Goal: Task Accomplishment & Management: Manage account settings

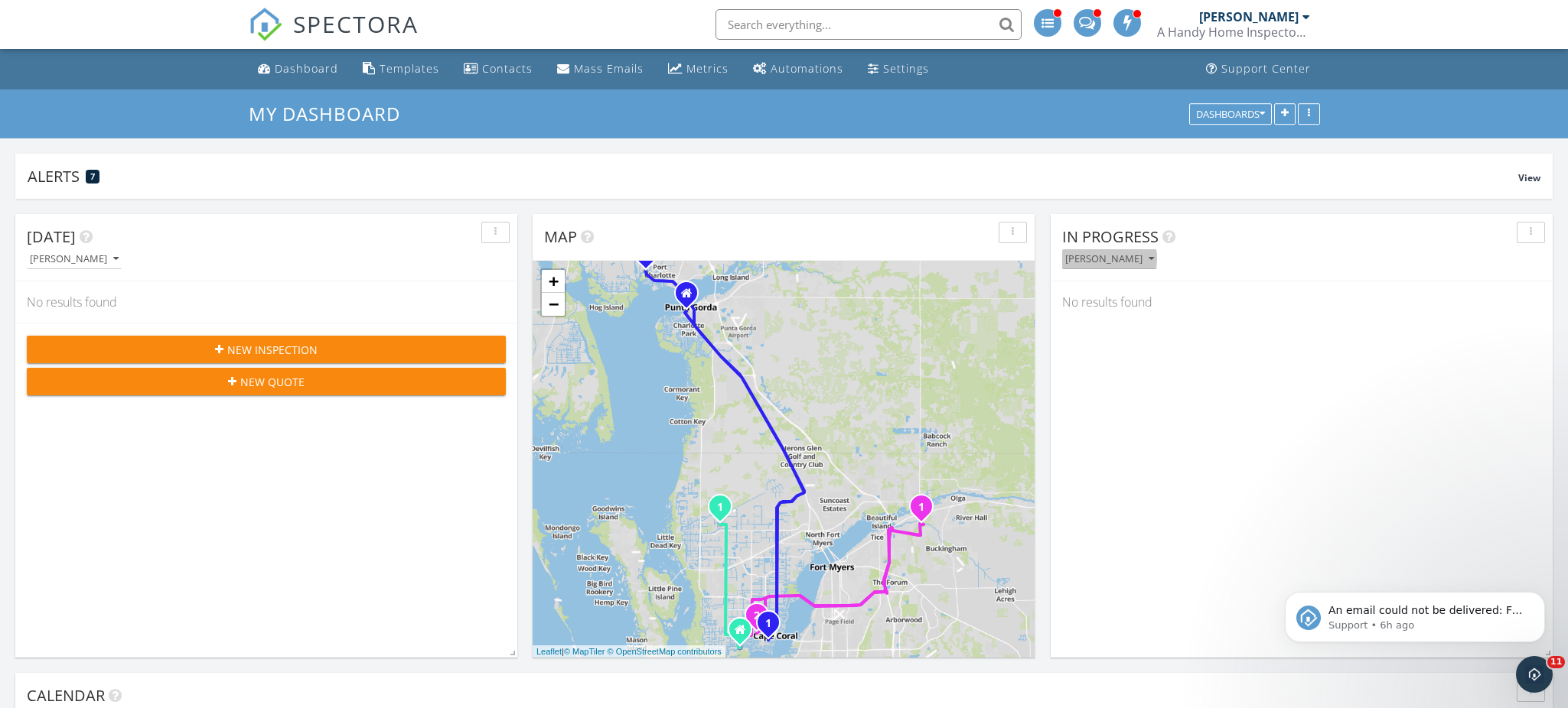
click at [1118, 254] on div "[PERSON_NAME]" at bounding box center [1109, 258] width 89 height 10
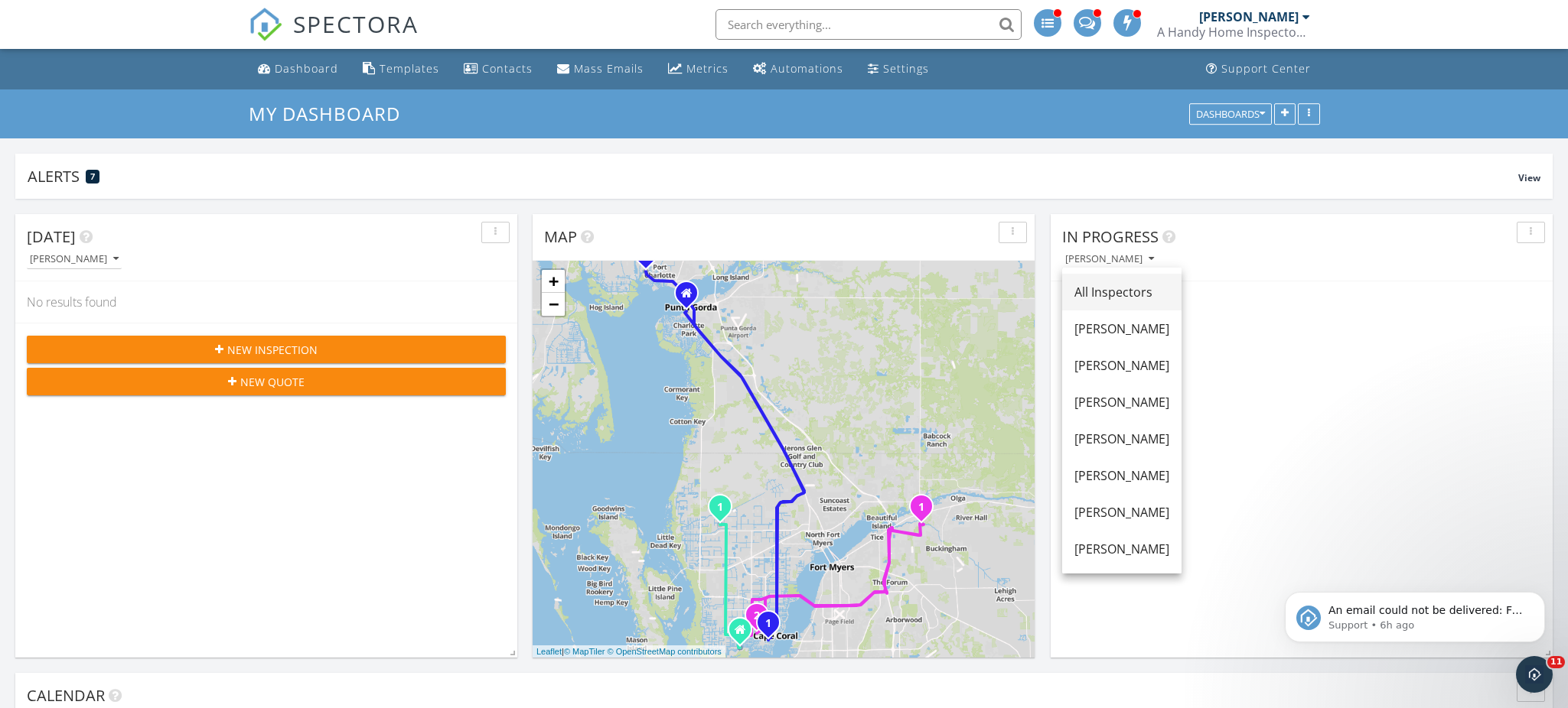
click at [1124, 289] on div "All Inspectors" at bounding box center [1122, 292] width 95 height 19
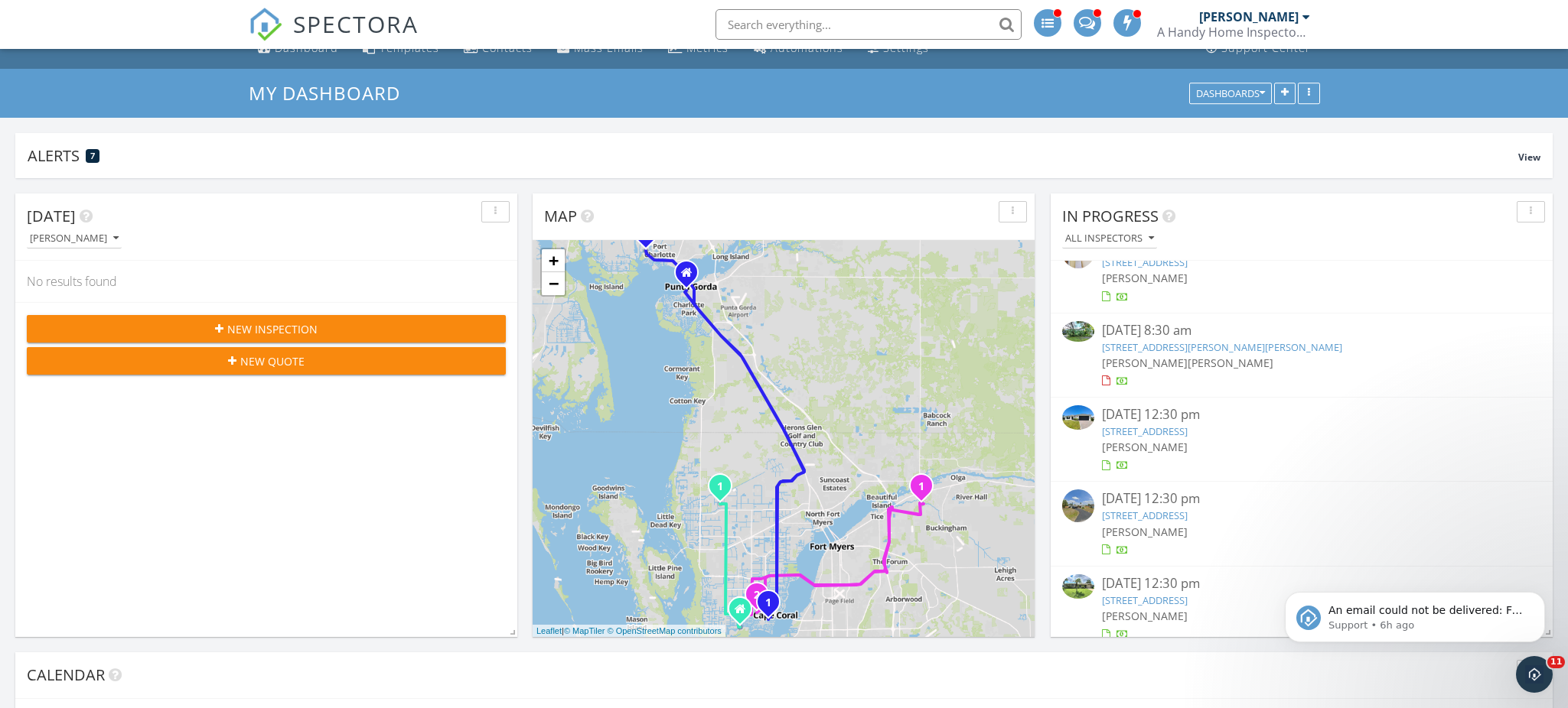
scroll to position [49, 0]
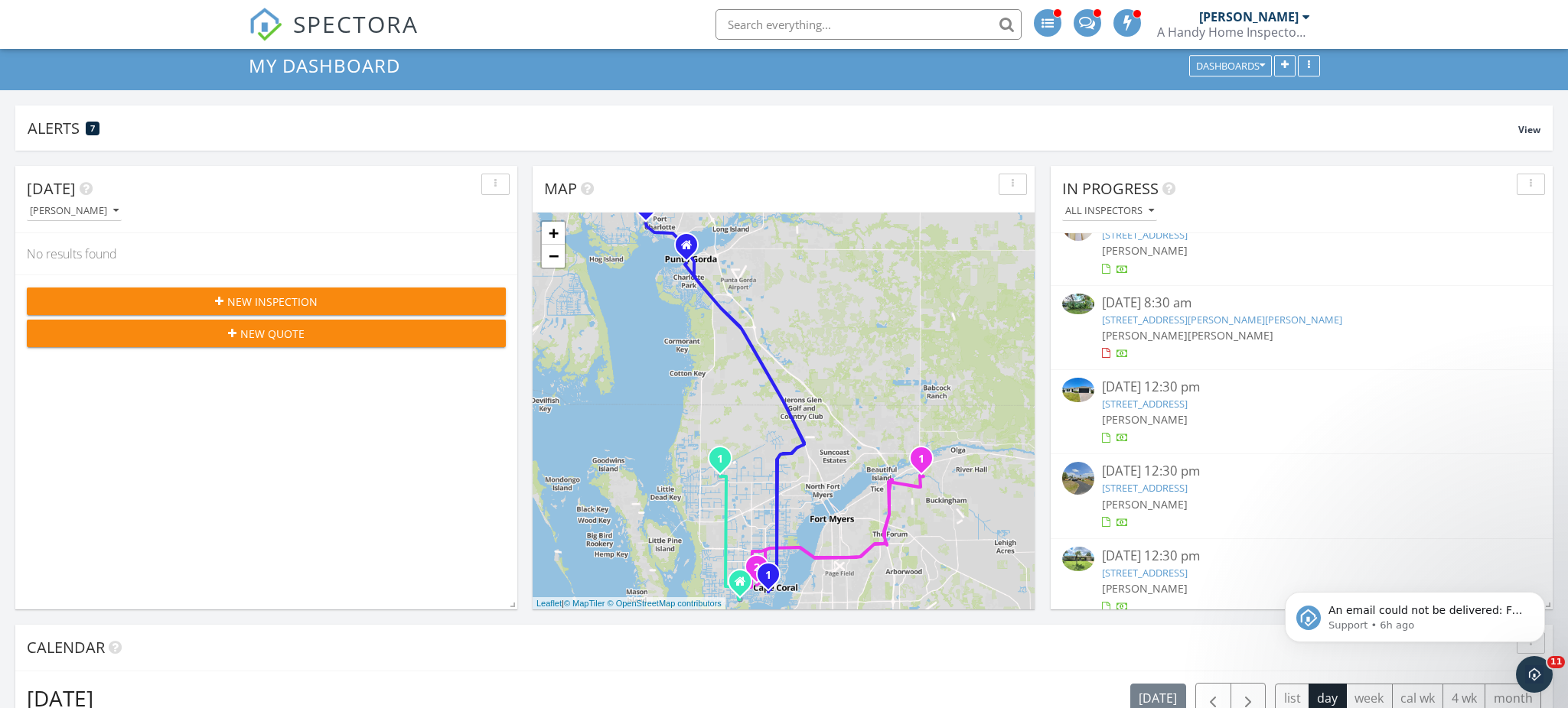
click at [1085, 384] on img at bounding box center [1078, 390] width 32 height 24
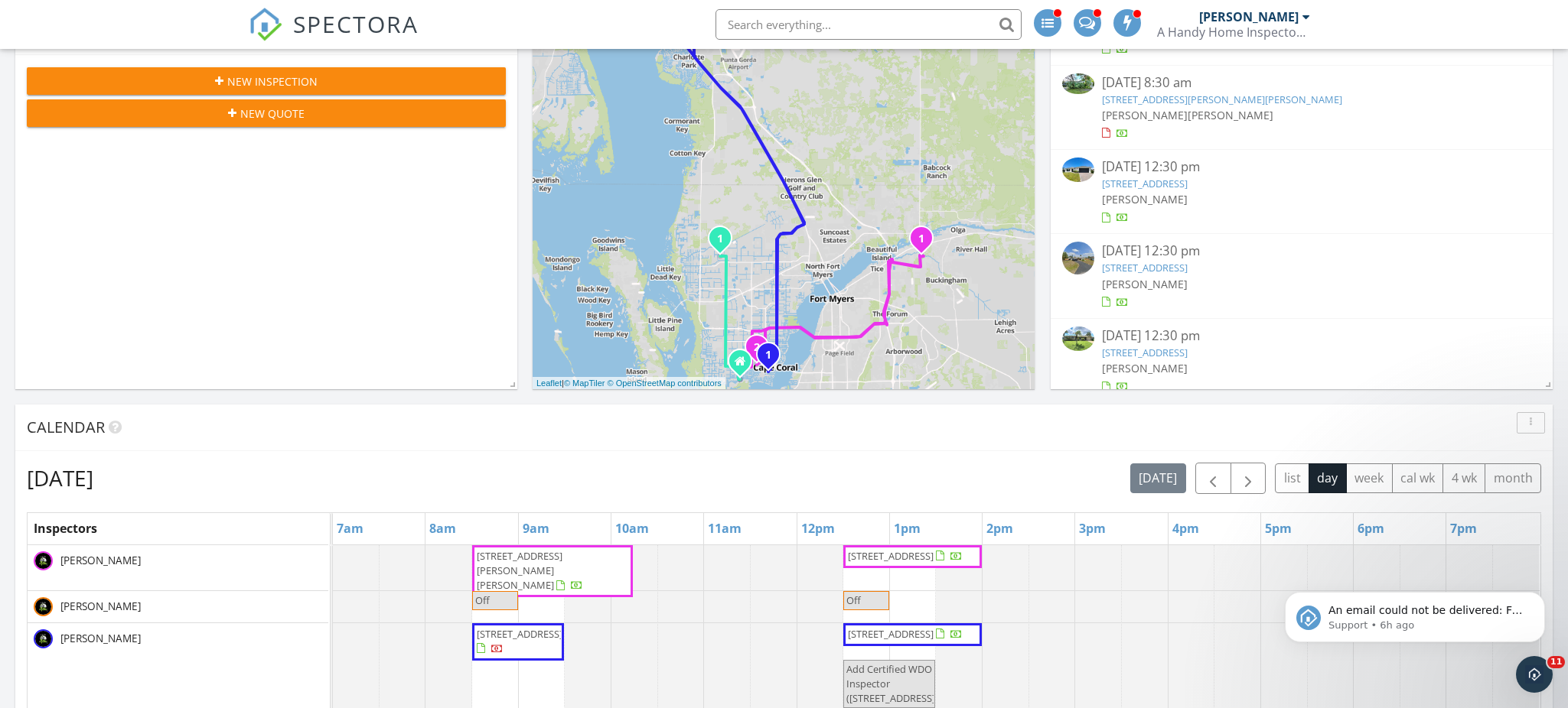
scroll to position [380, 0]
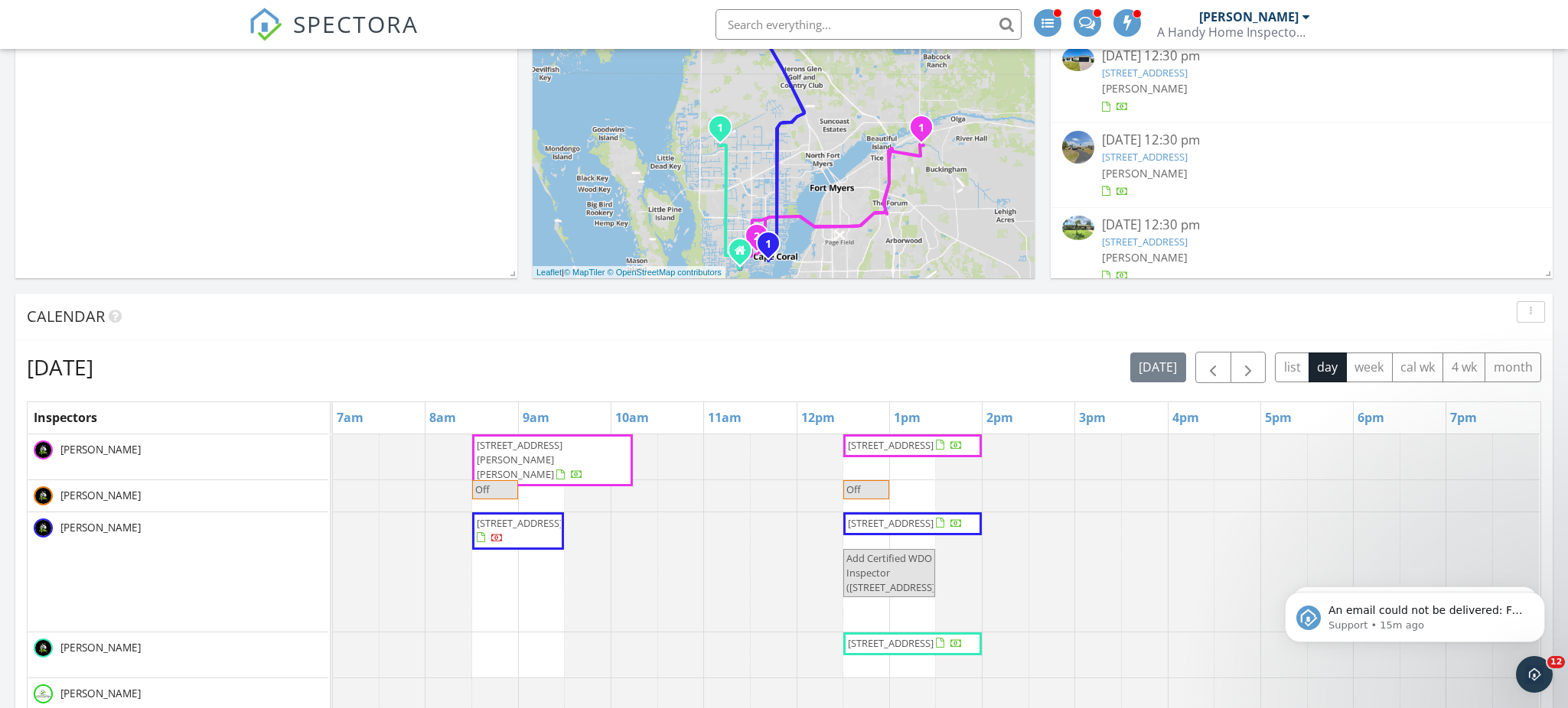
click at [1269, 32] on div "A Handy Home Inspector, Inc." at bounding box center [1233, 32] width 153 height 15
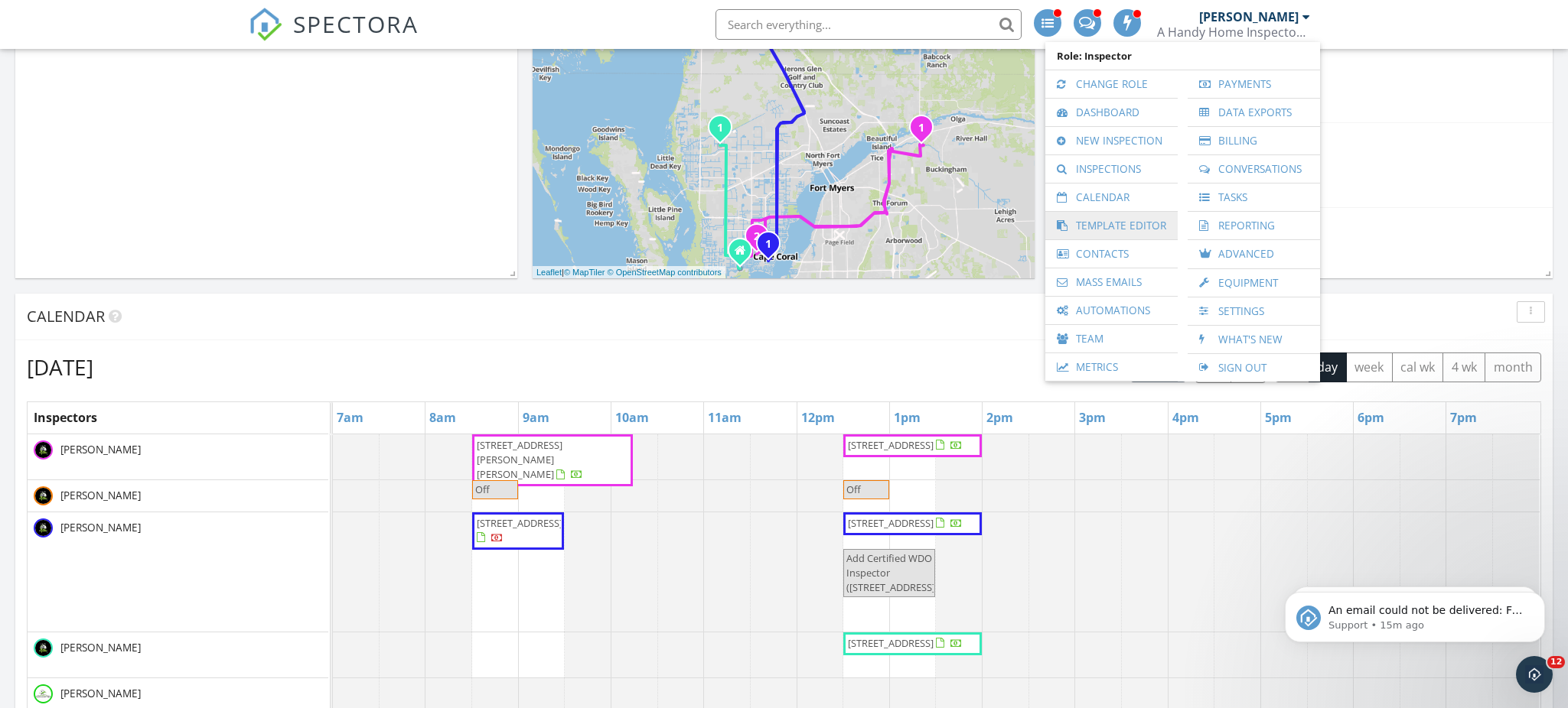
click at [1119, 229] on link "Template Editor" at bounding box center [1111, 226] width 117 height 28
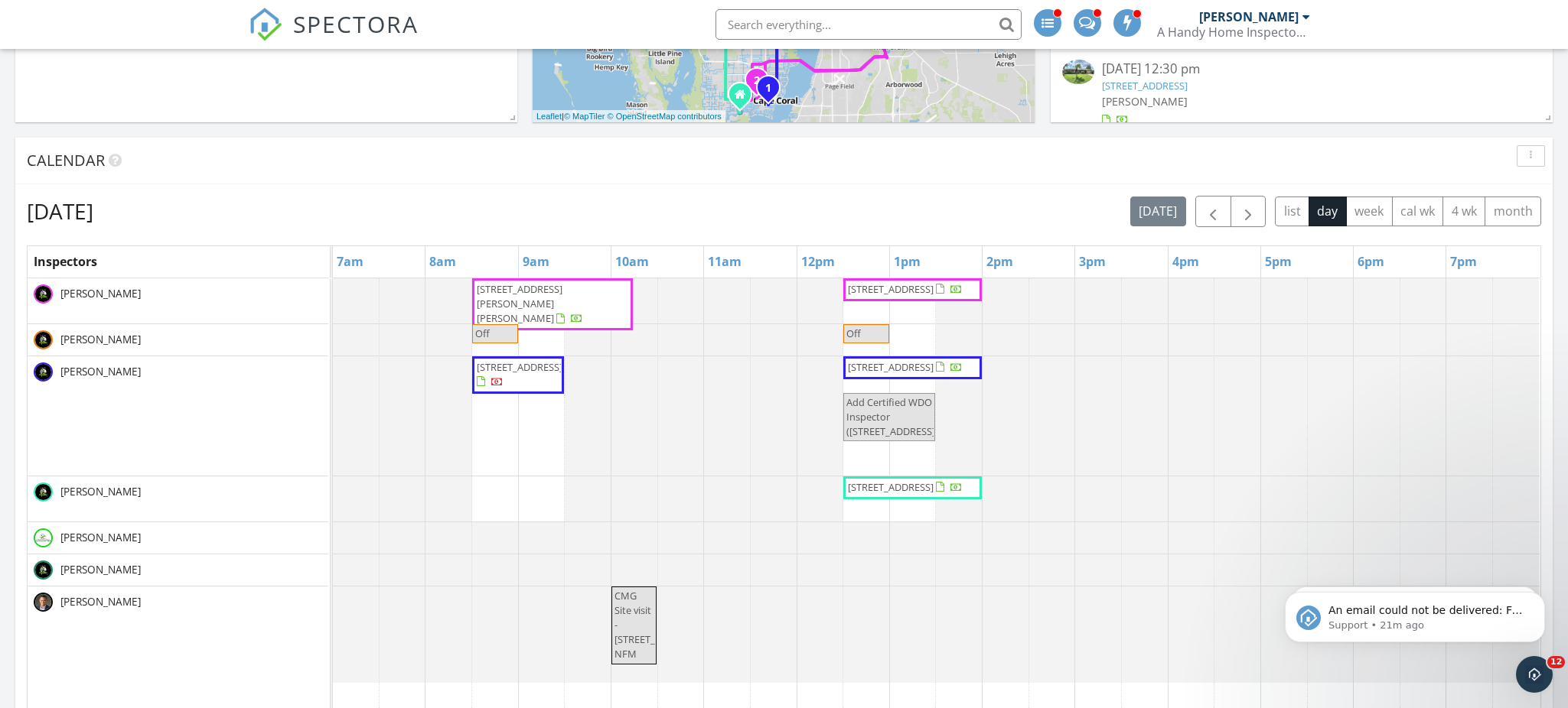
scroll to position [555, 0]
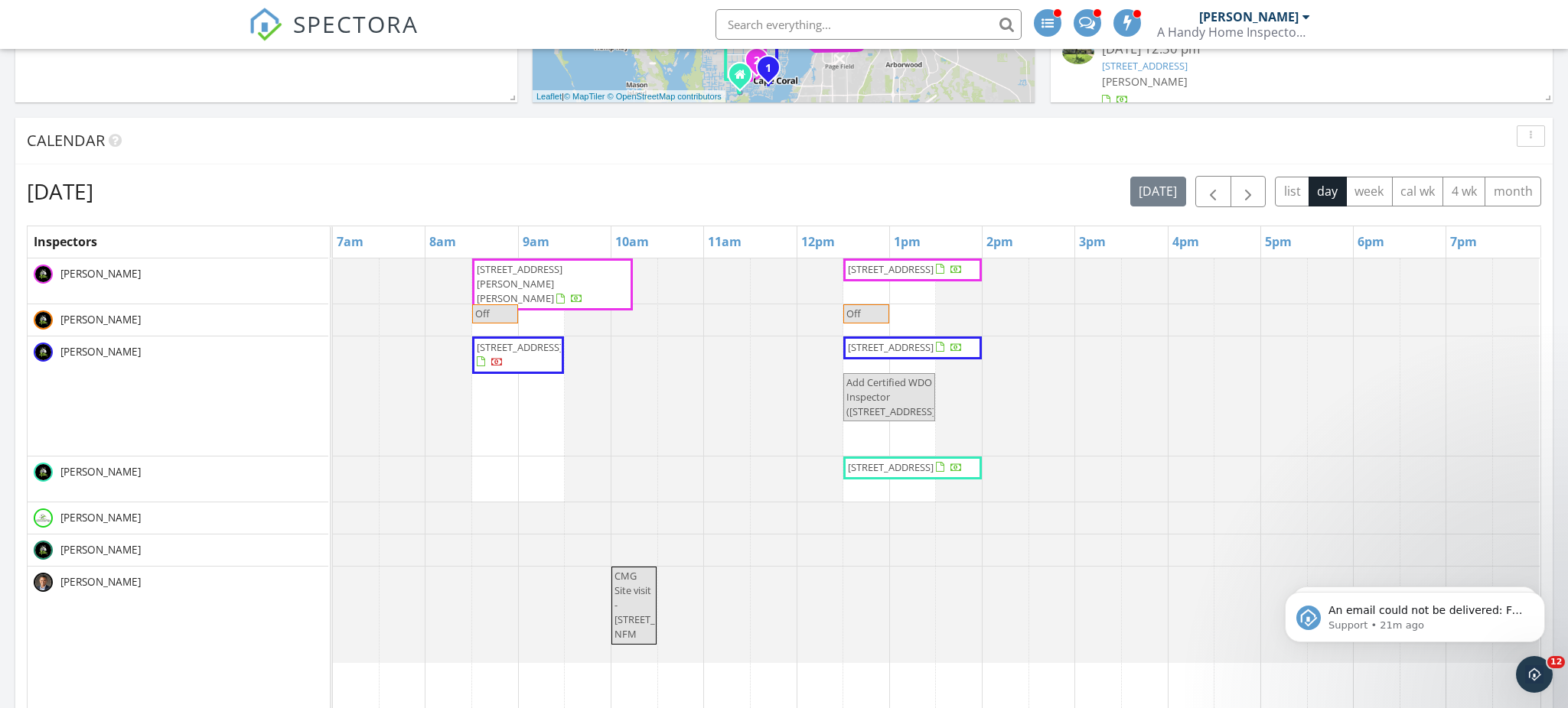
click at [527, 354] on span "4938 Viceroy St 107, Cape Coral 33904" at bounding box center [520, 347] width 86 height 14
click at [574, 286] on span "12120 Coyle Rd, Fort Myers 33905" at bounding box center [553, 285] width 155 height 45
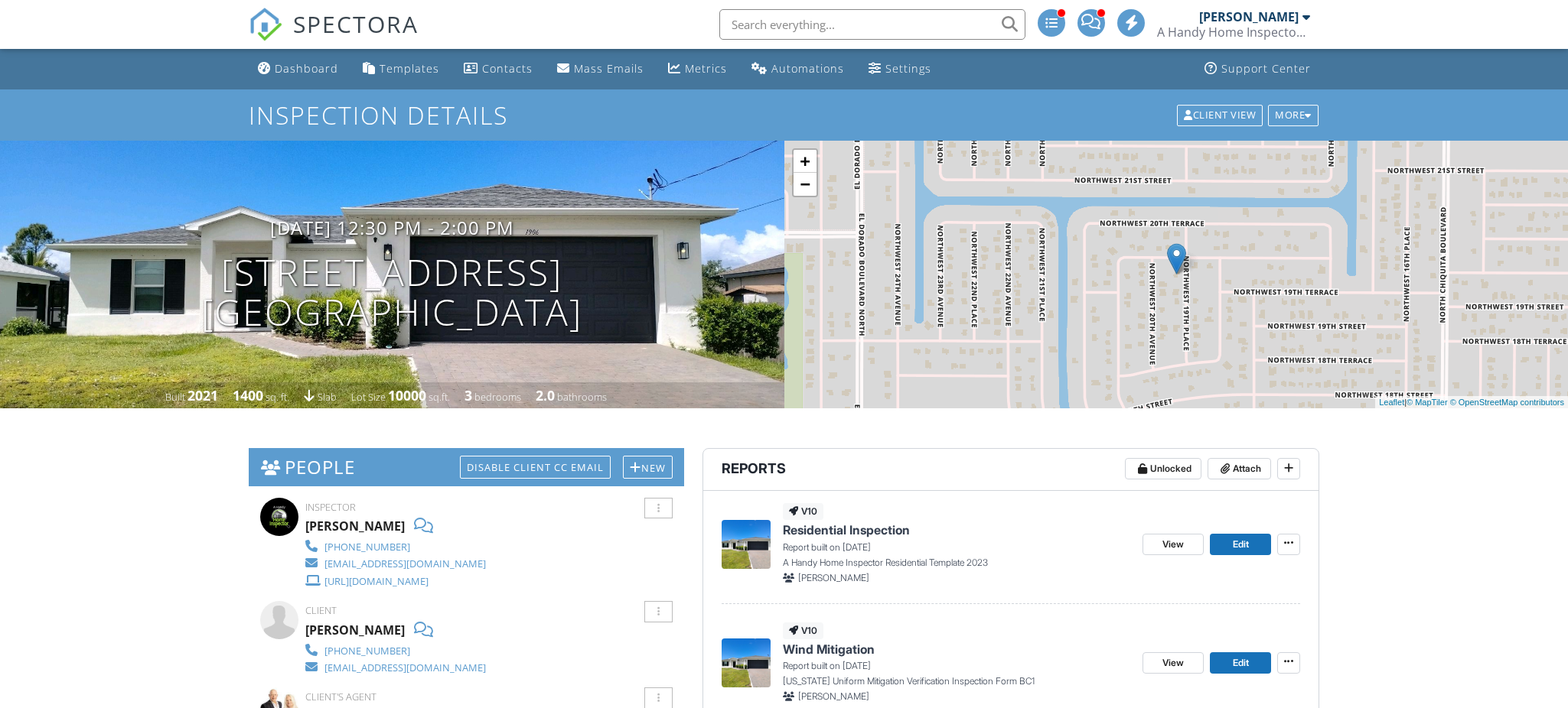
click at [1160, 652] on link "View" at bounding box center [1173, 662] width 62 height 21
click at [1169, 536] on span "View" at bounding box center [1172, 544] width 21 height 15
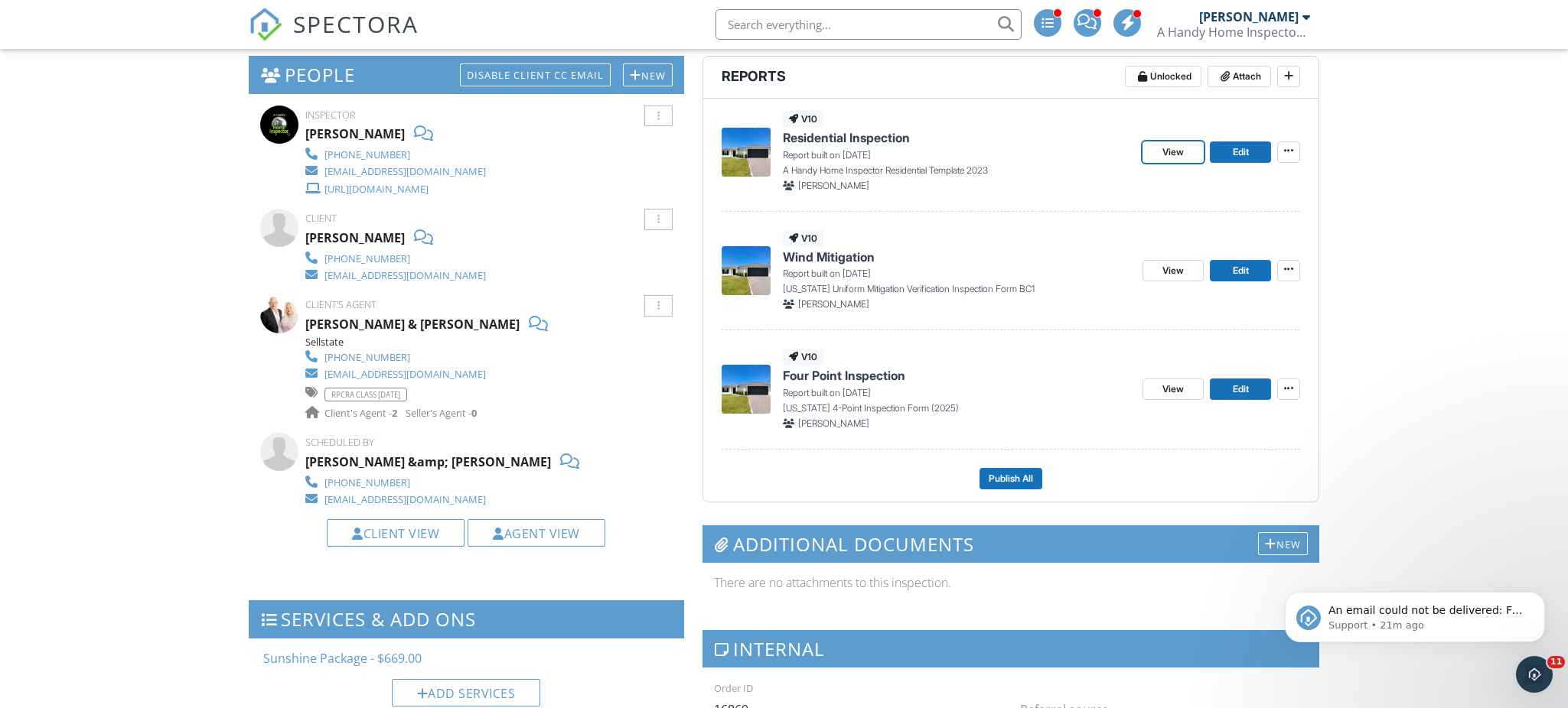
scroll to position [393, 0]
click at [1024, 477] on span "Publish All" at bounding box center [1011, 478] width 45 height 15
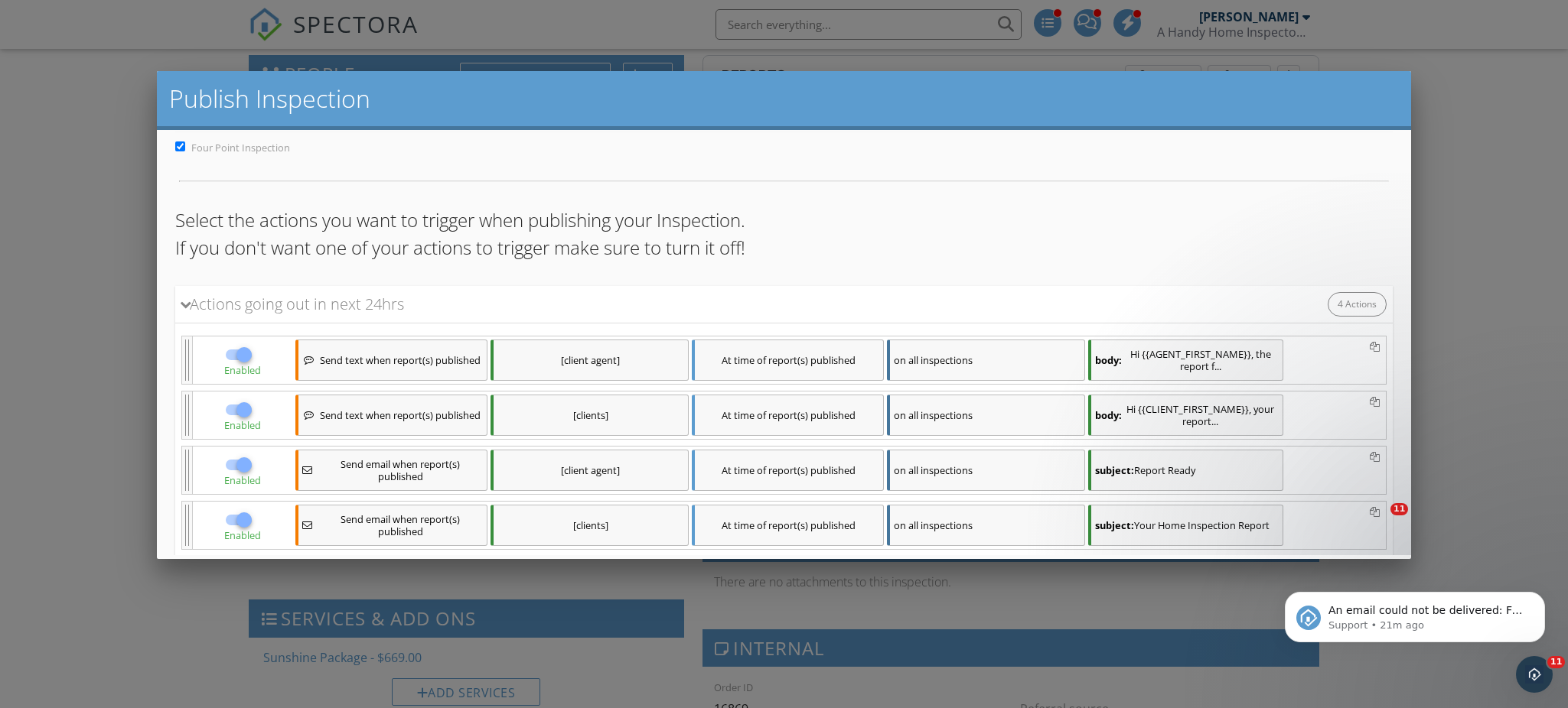
scroll to position [248, 0]
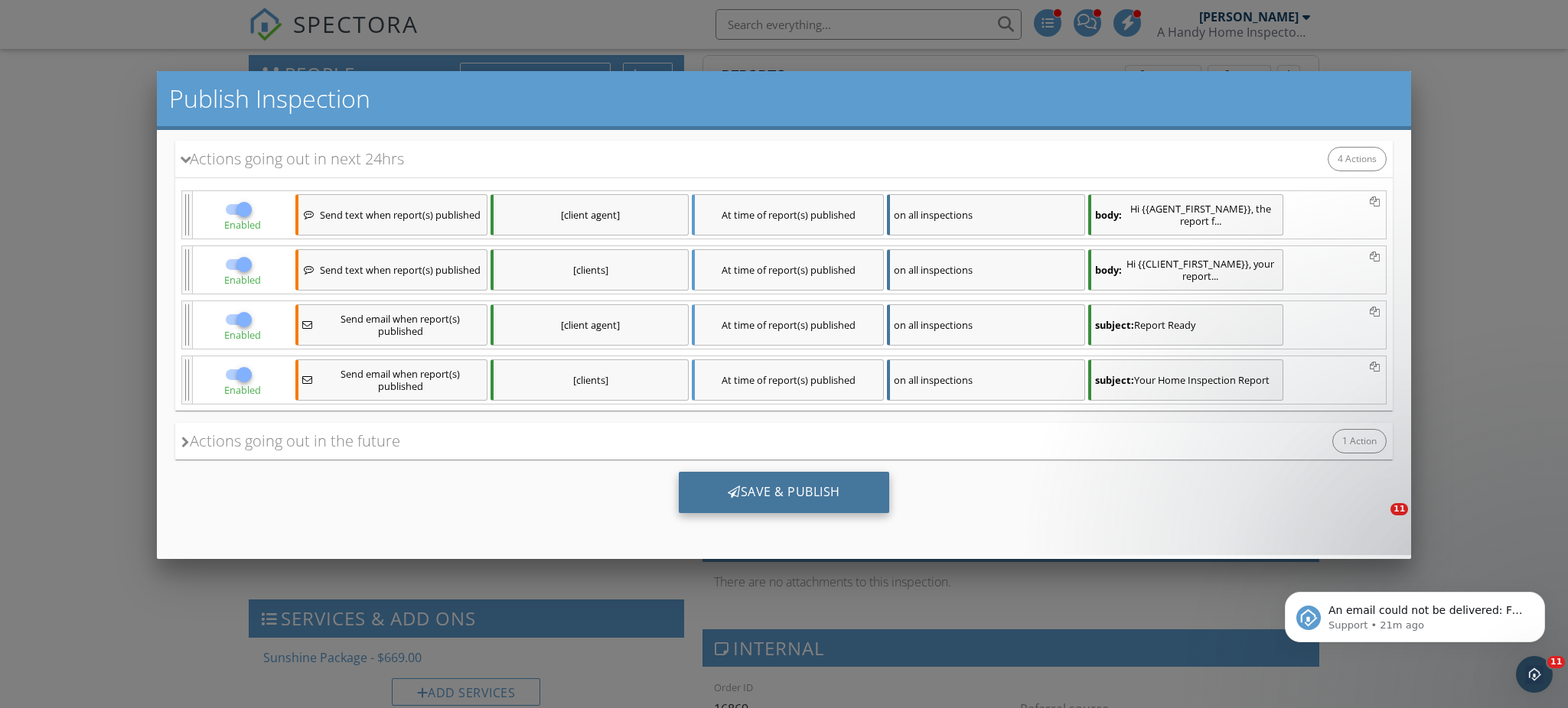
click at [783, 503] on div "Save & Publish" at bounding box center [782, 492] width 210 height 41
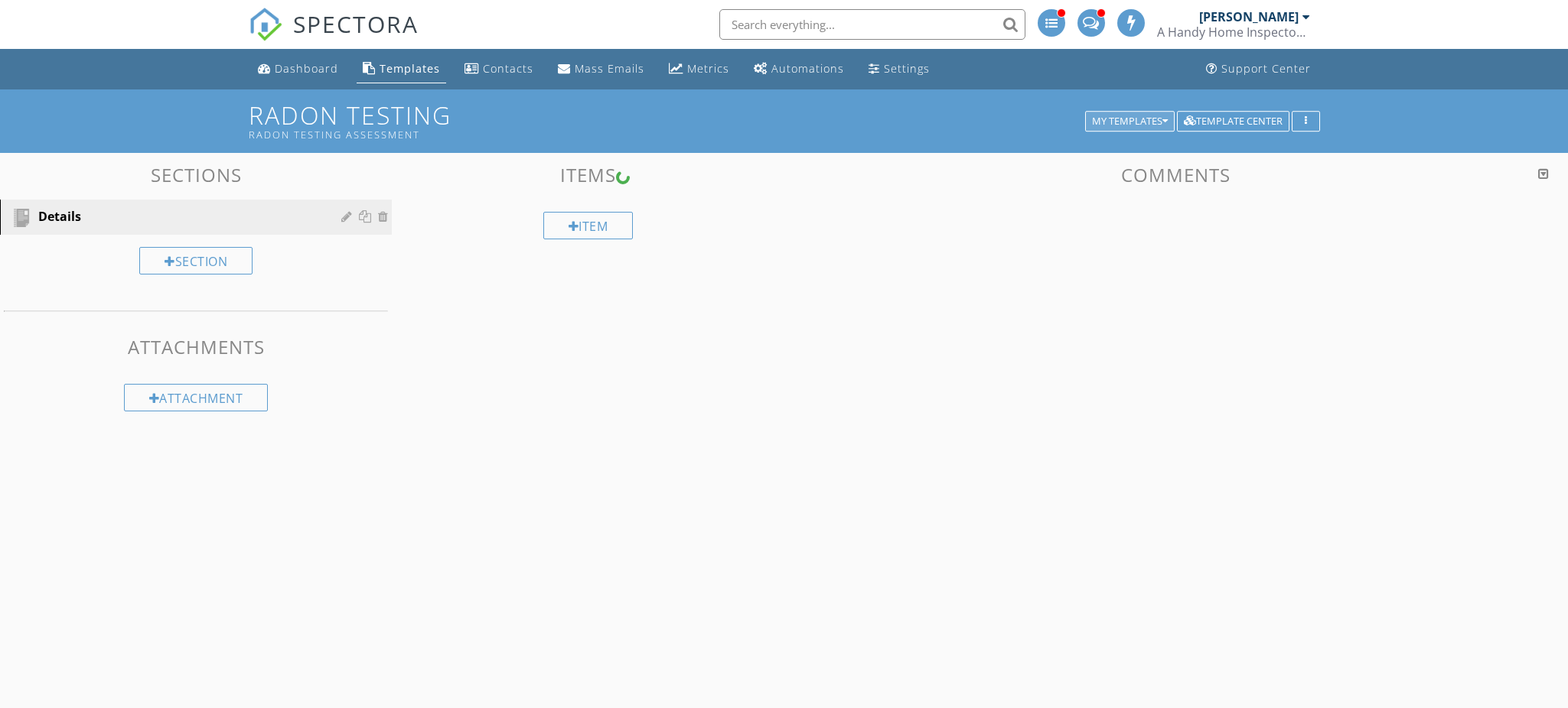
click at [1148, 128] on button "My Templates" at bounding box center [1129, 121] width 90 height 21
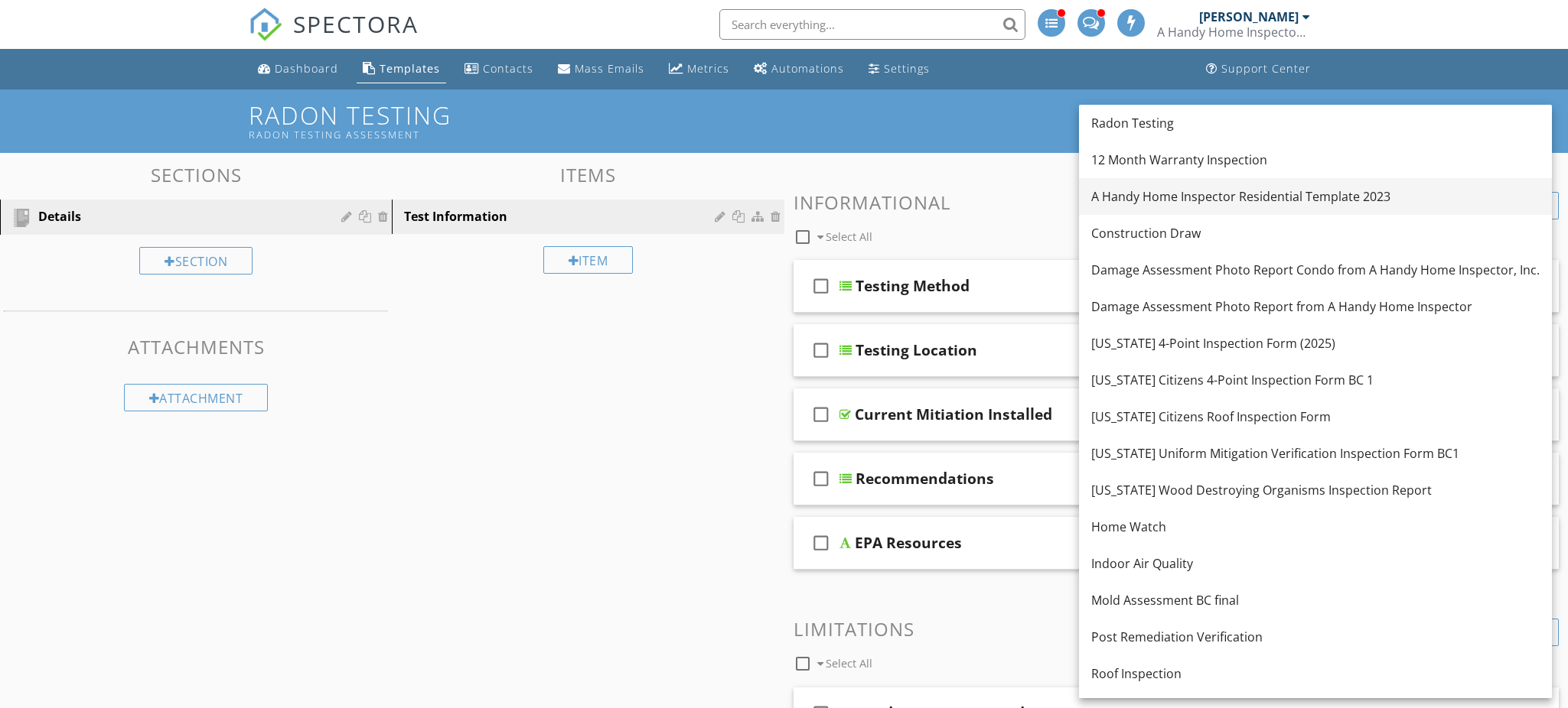
click at [1144, 196] on div "A Handy Home Inspector Residential Template 2023" at bounding box center [1315, 197] width 448 height 19
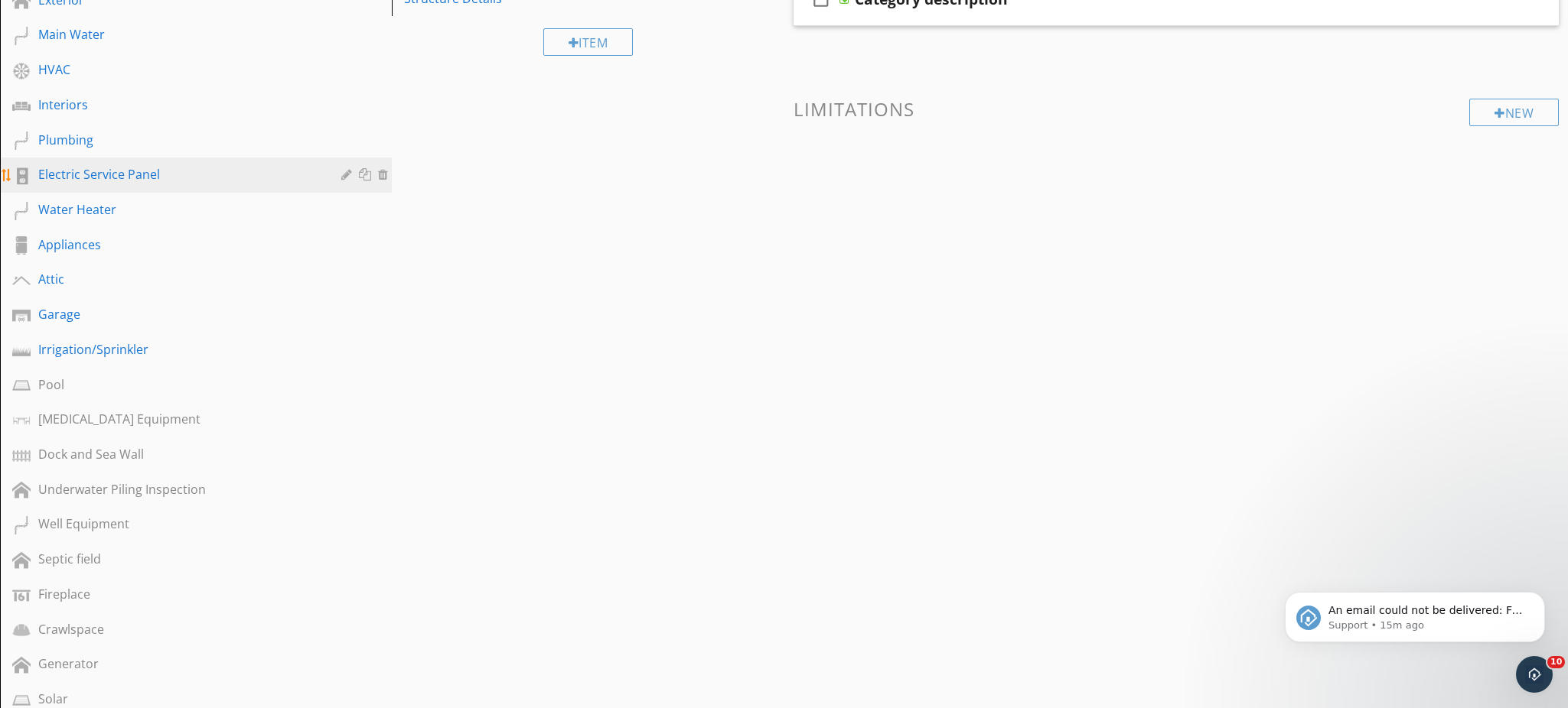
scroll to position [175, 0]
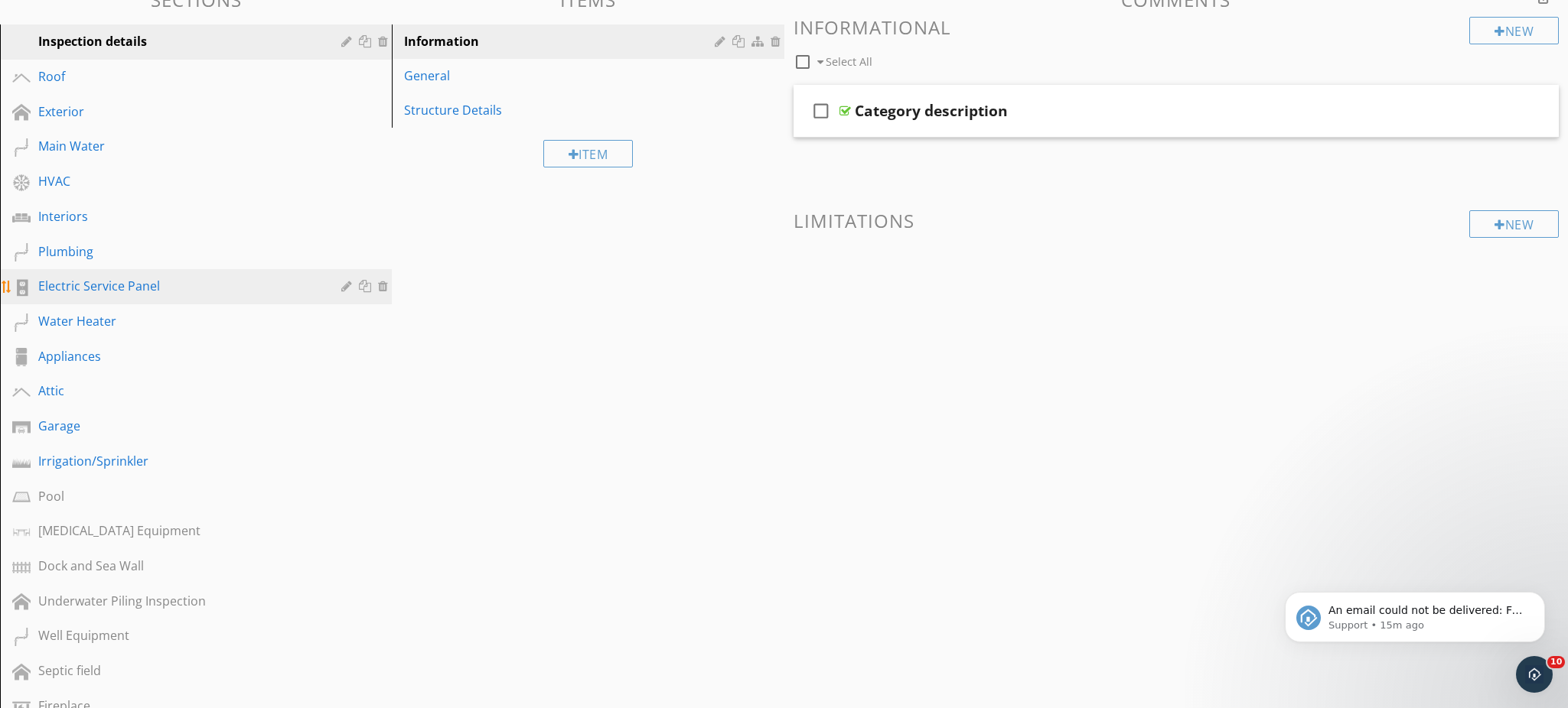
click at [164, 290] on div "Electric Service Panel" at bounding box center [178, 286] width 281 height 19
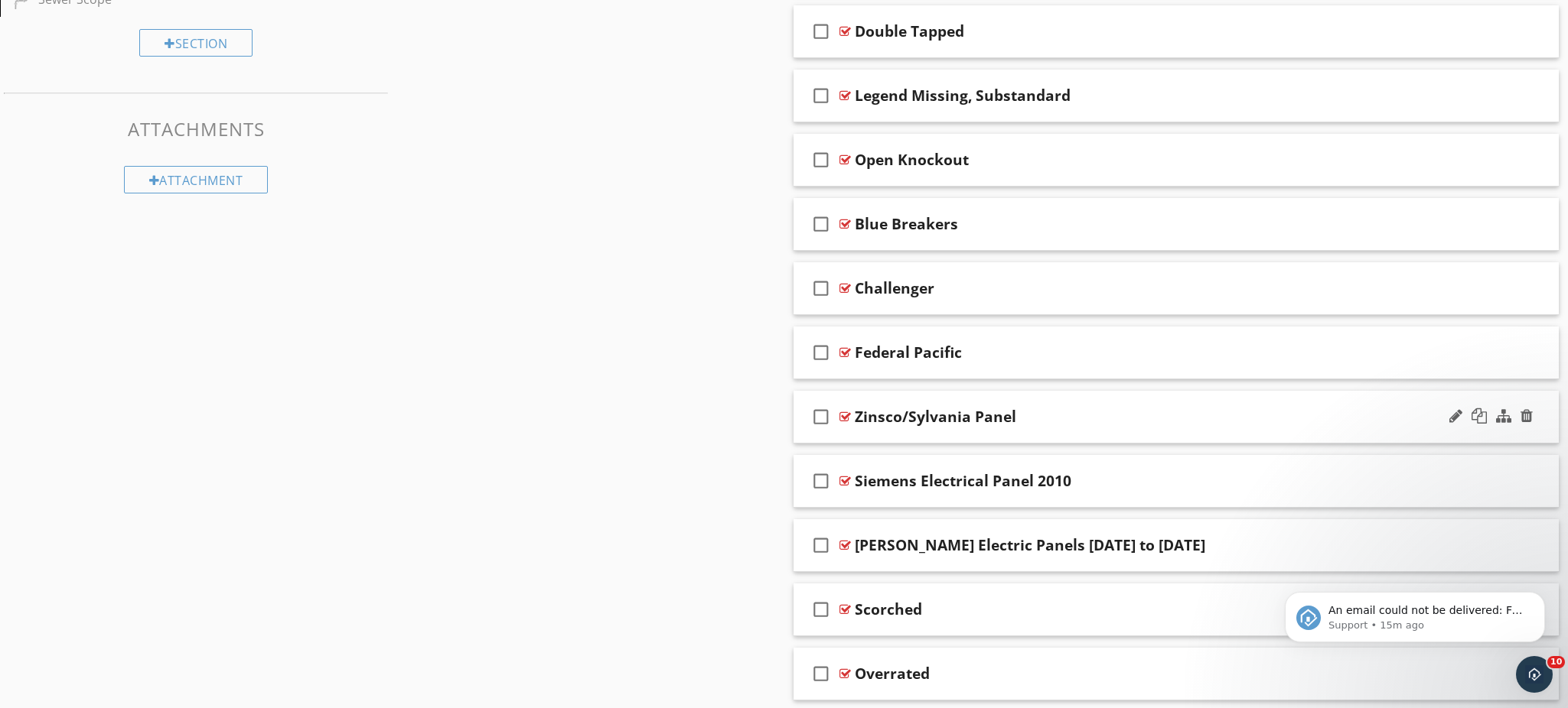
scroll to position [1177, 0]
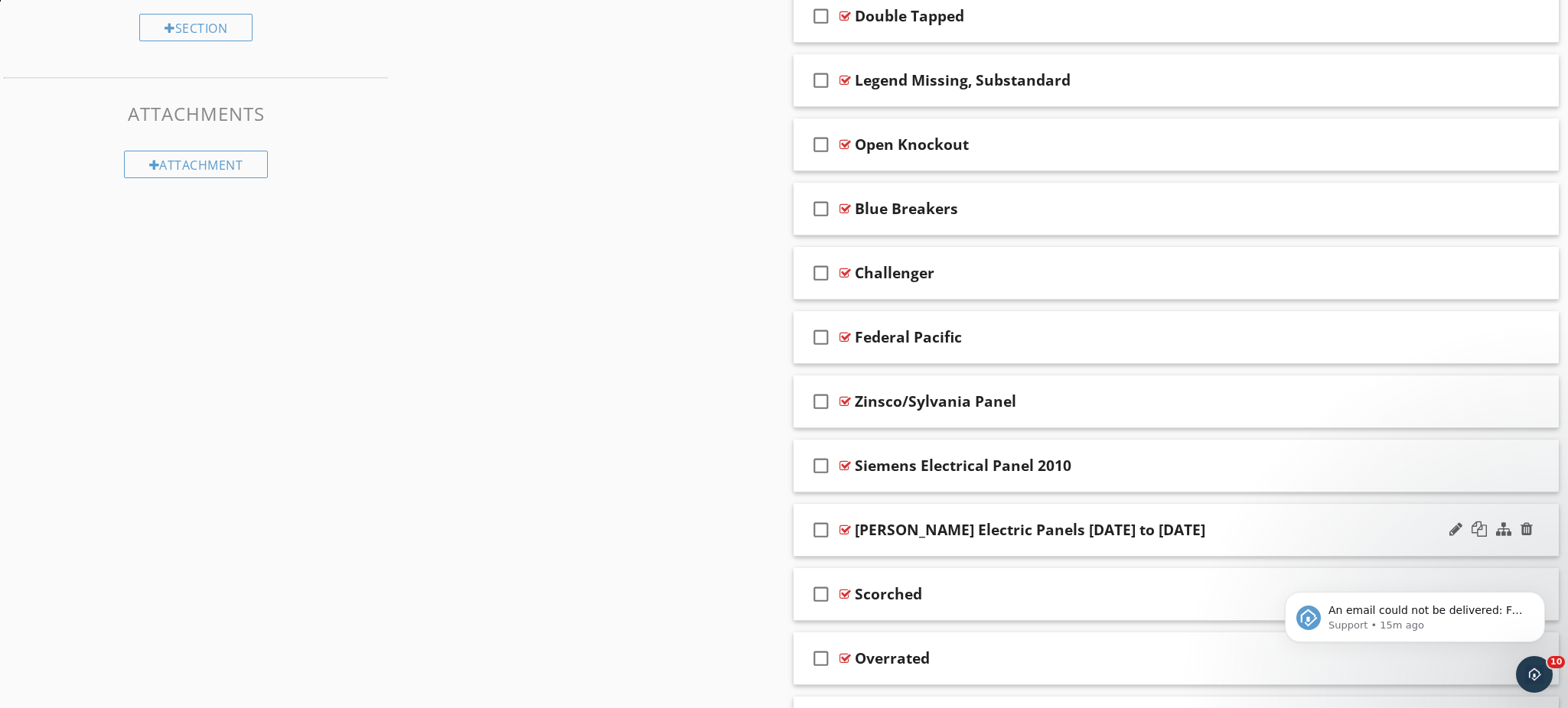
click at [965, 554] on div "check_box_outline_blank [PERSON_NAME] Electric Panels [DATE] to [DATE]" at bounding box center [1176, 530] width 766 height 53
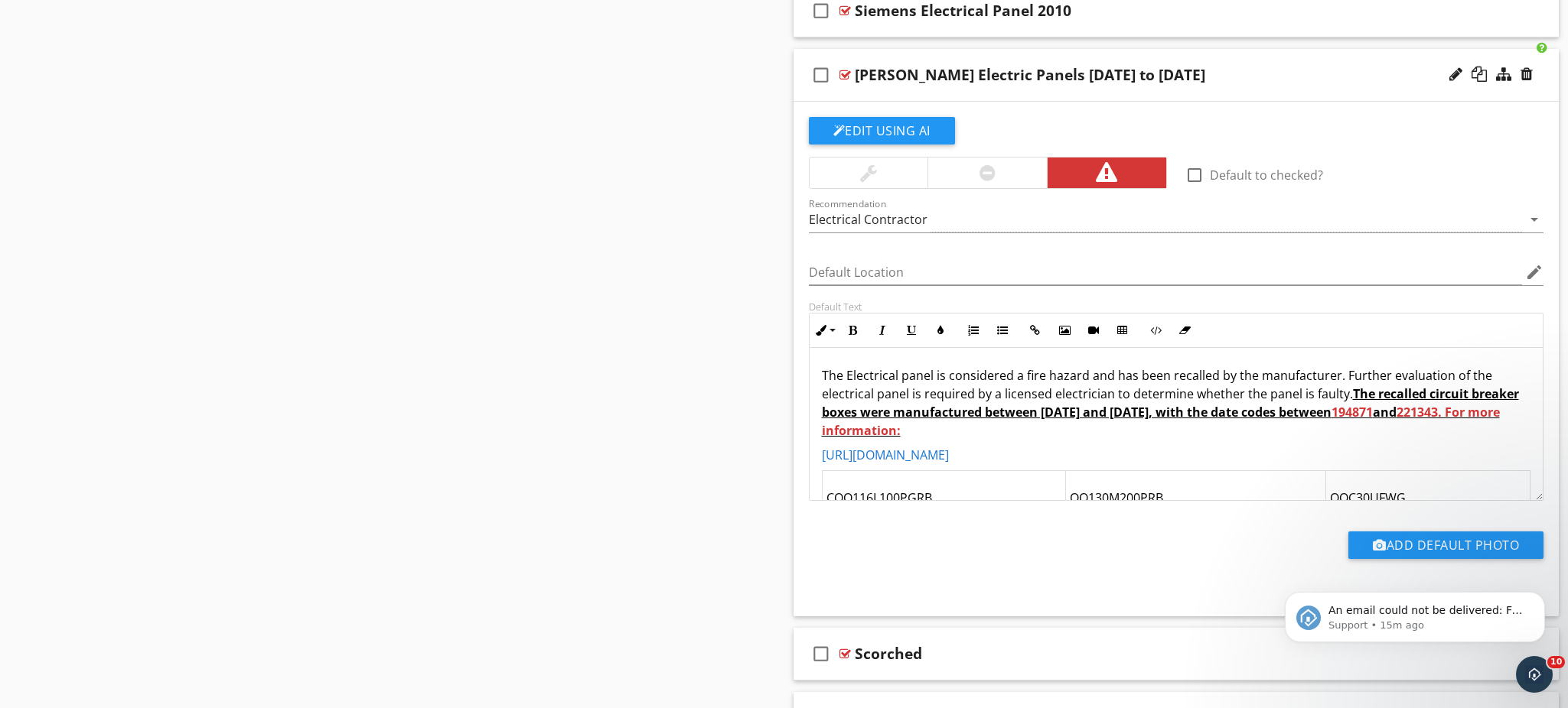
scroll to position [1629, 0]
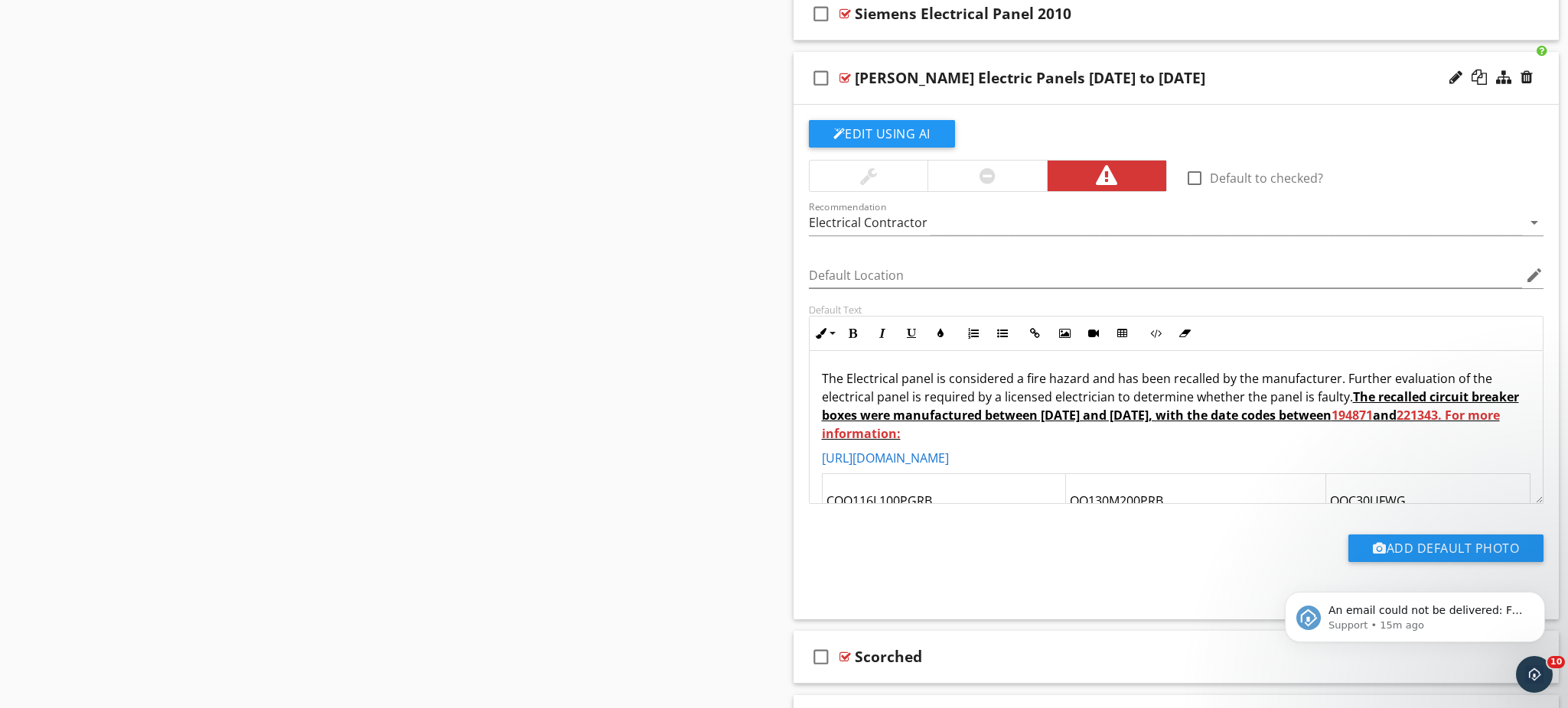
click at [1348, 408] on u "The recalled circuit breaker boxes were manufactured between December 2019 and …" at bounding box center [1169, 414] width 697 height 53
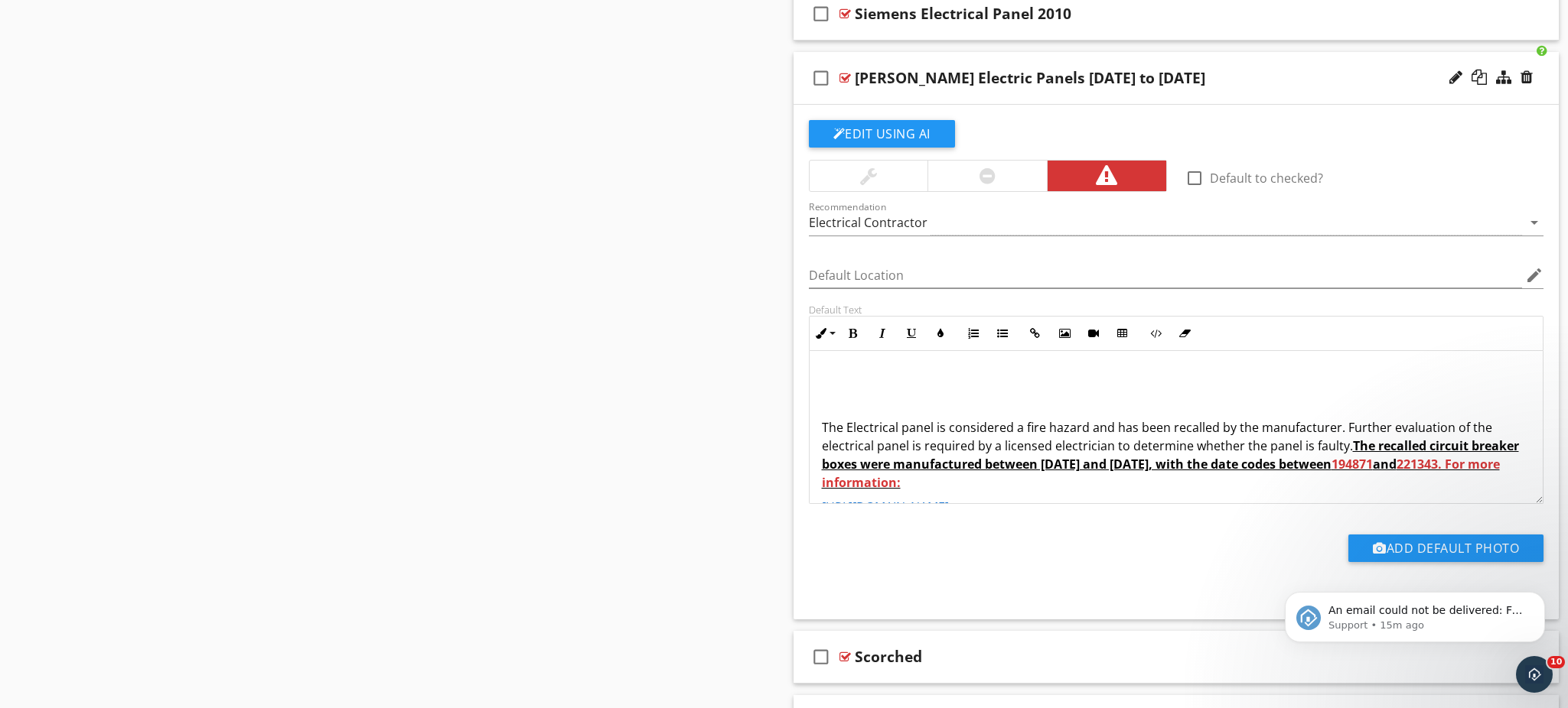
click at [829, 375] on p at bounding box center [1176, 379] width 709 height 19
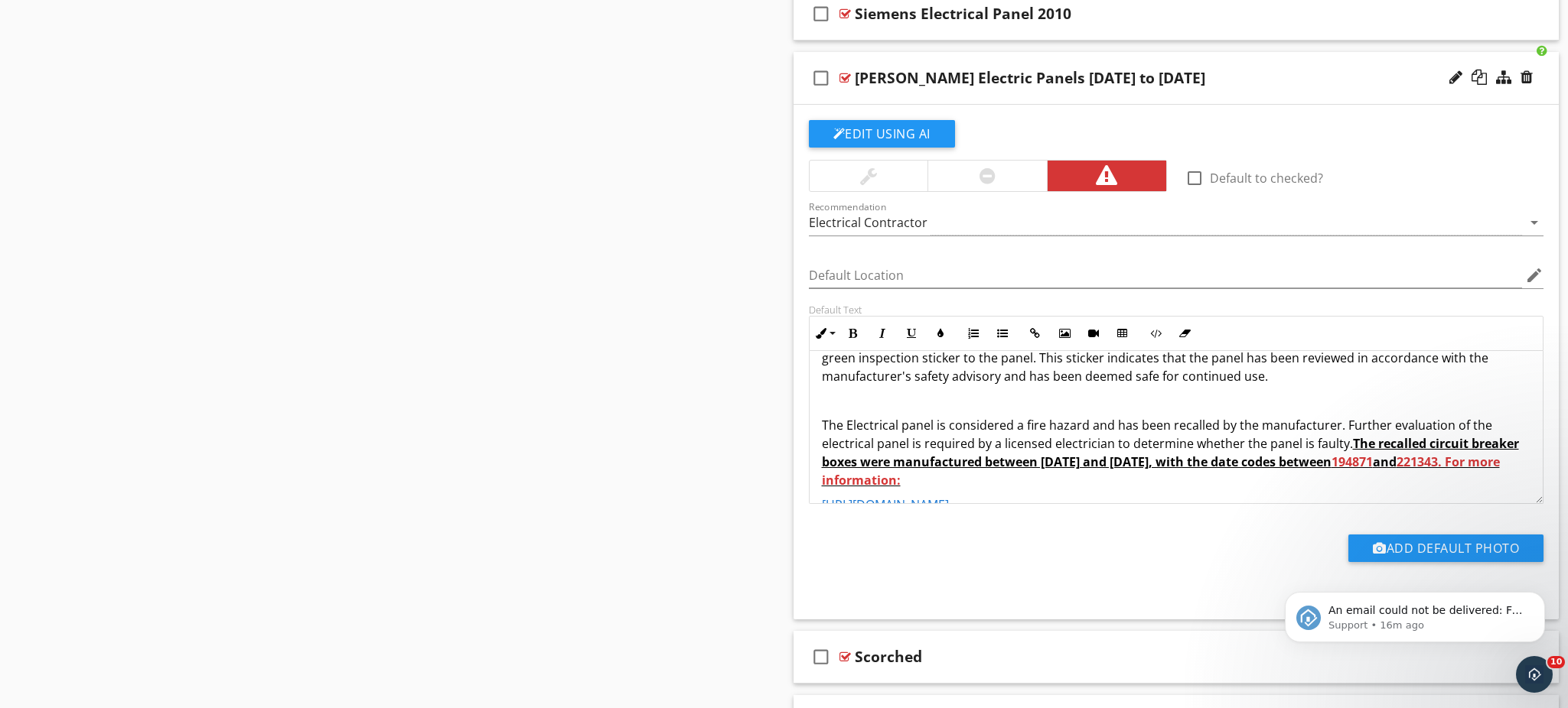
scroll to position [160, 0]
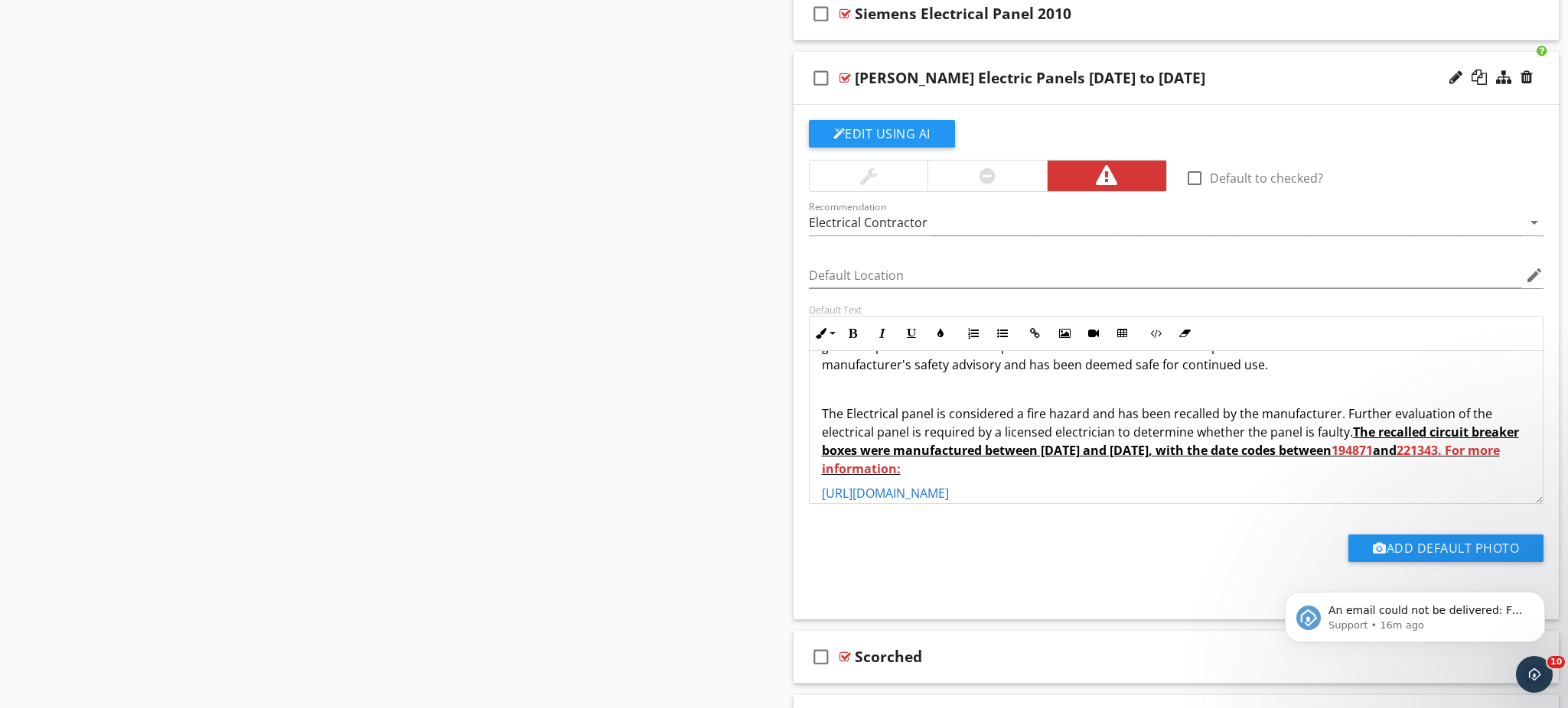
click at [1347, 439] on p "The Electrical panel is considered a fire hazard and has been recalled by the m…" at bounding box center [1176, 441] width 709 height 74
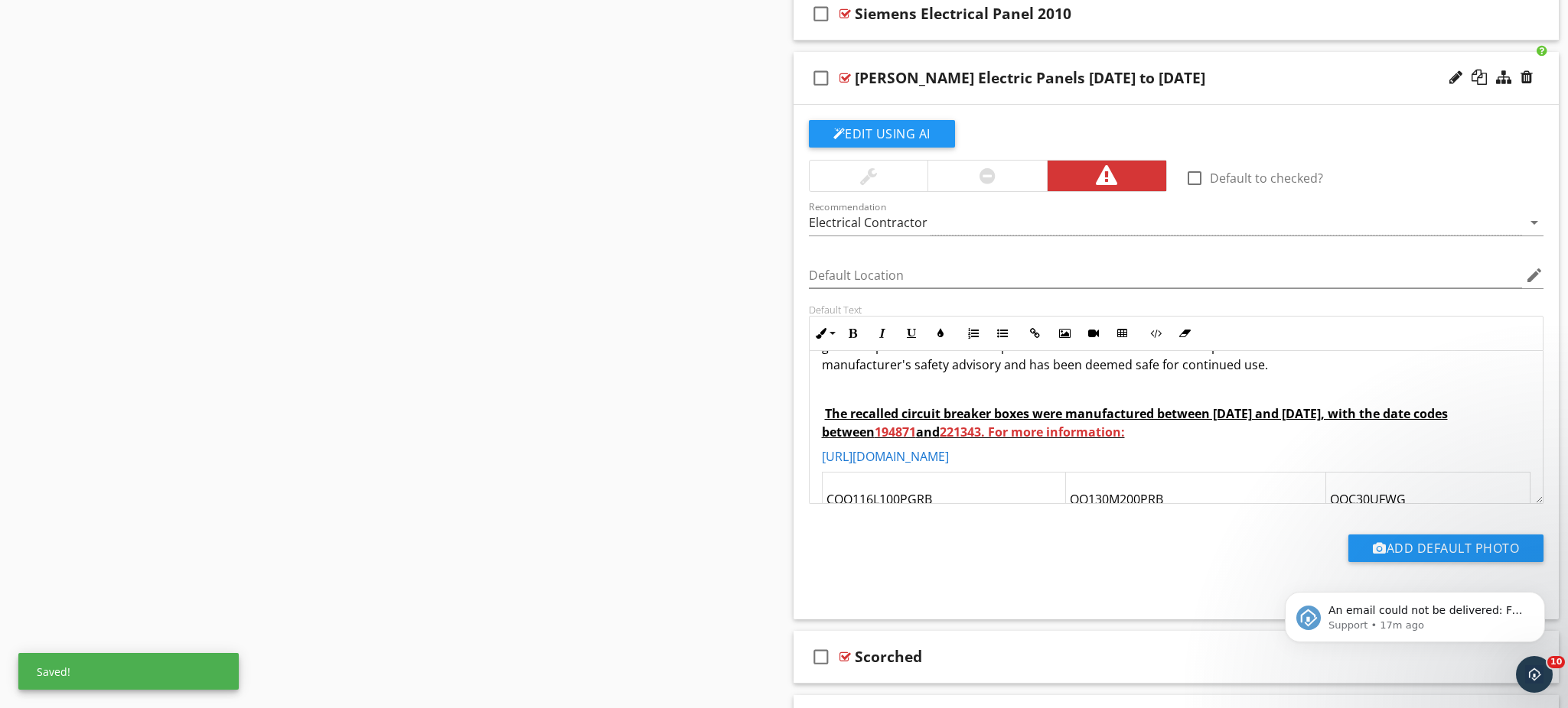
click at [826, 425] on u "The recalled circuit breaker boxes were manufactured between December 2019 and …" at bounding box center [1134, 423] width 626 height 35
click at [1031, 419] on u "The recalled circuit breaker boxes were manufactured between December 2019 and …" at bounding box center [1132, 423] width 623 height 35
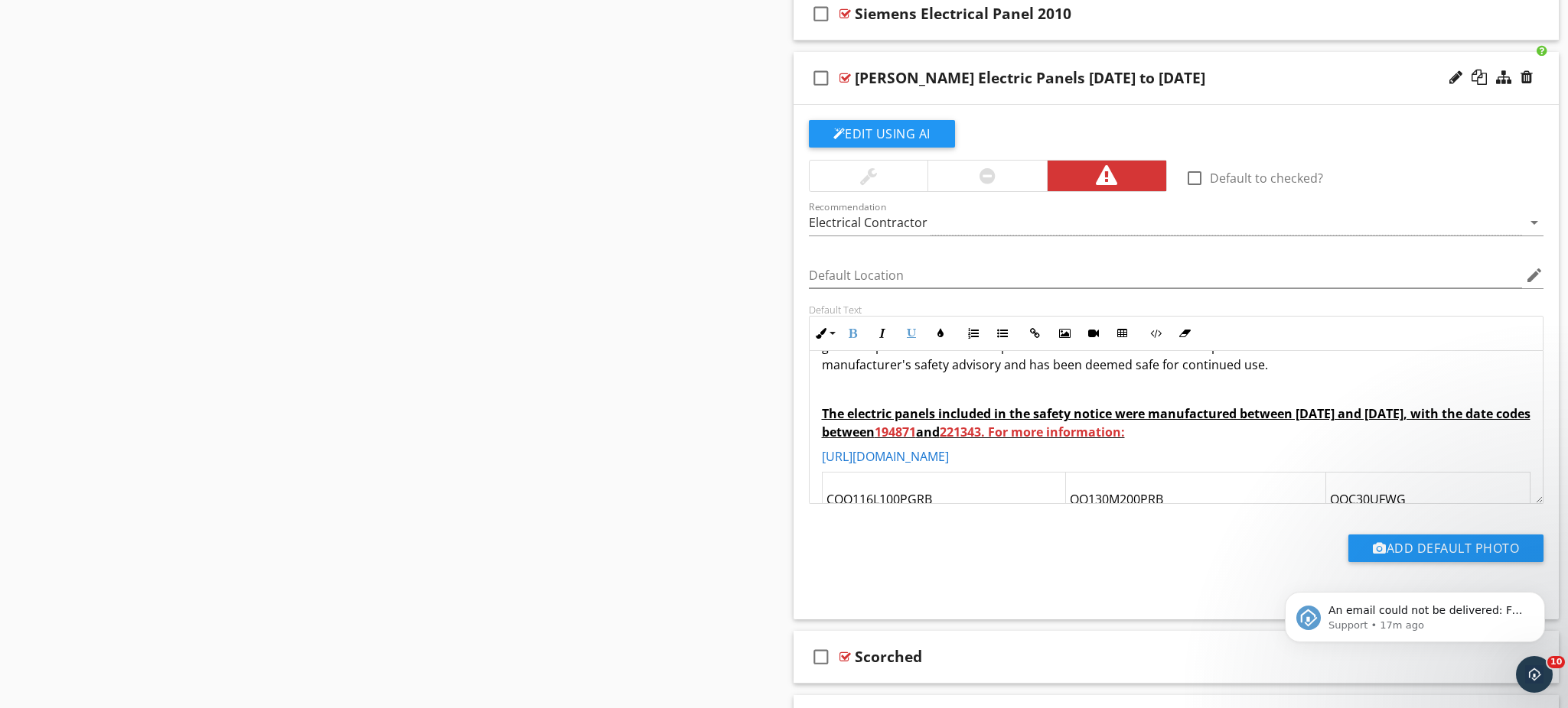
click at [695, 338] on div "Sections Inspection details Roof Exterior Main Water HVAC Interiors Plumbing El…" at bounding box center [784, 495] width 1568 height 3943
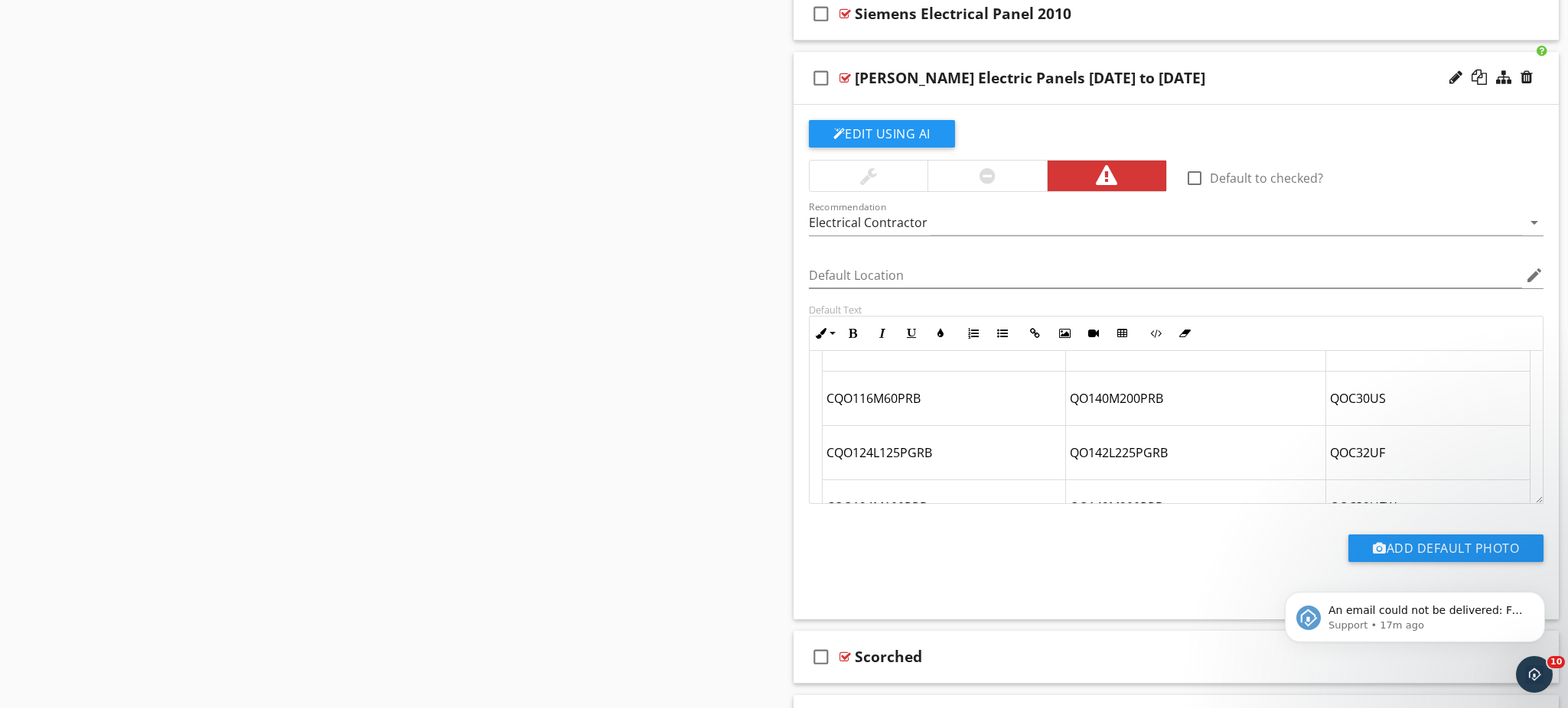
scroll to position [443, 0]
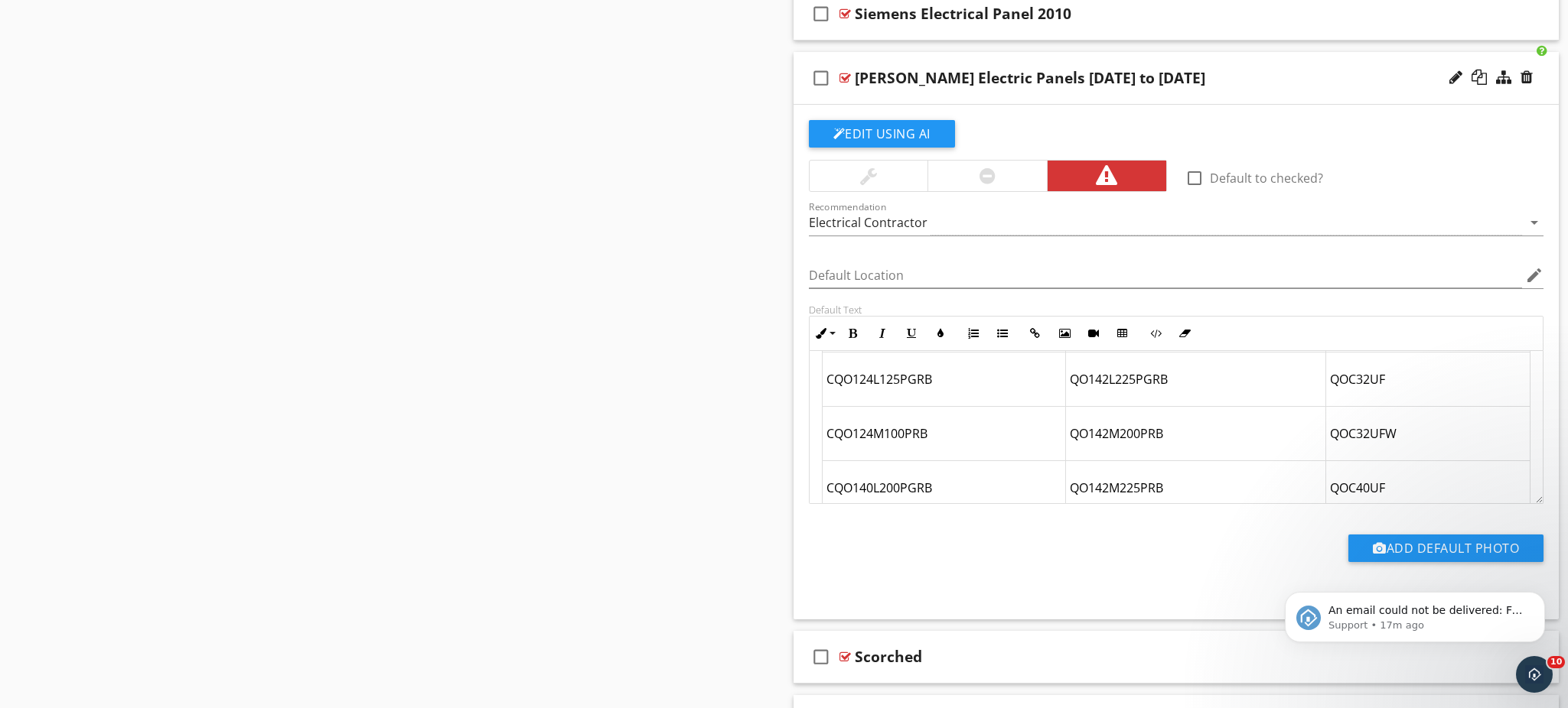
click at [661, 421] on div "Sections Inspection details Roof Exterior Main Water HVAC Interiors Plumbing El…" at bounding box center [784, 495] width 1568 height 3943
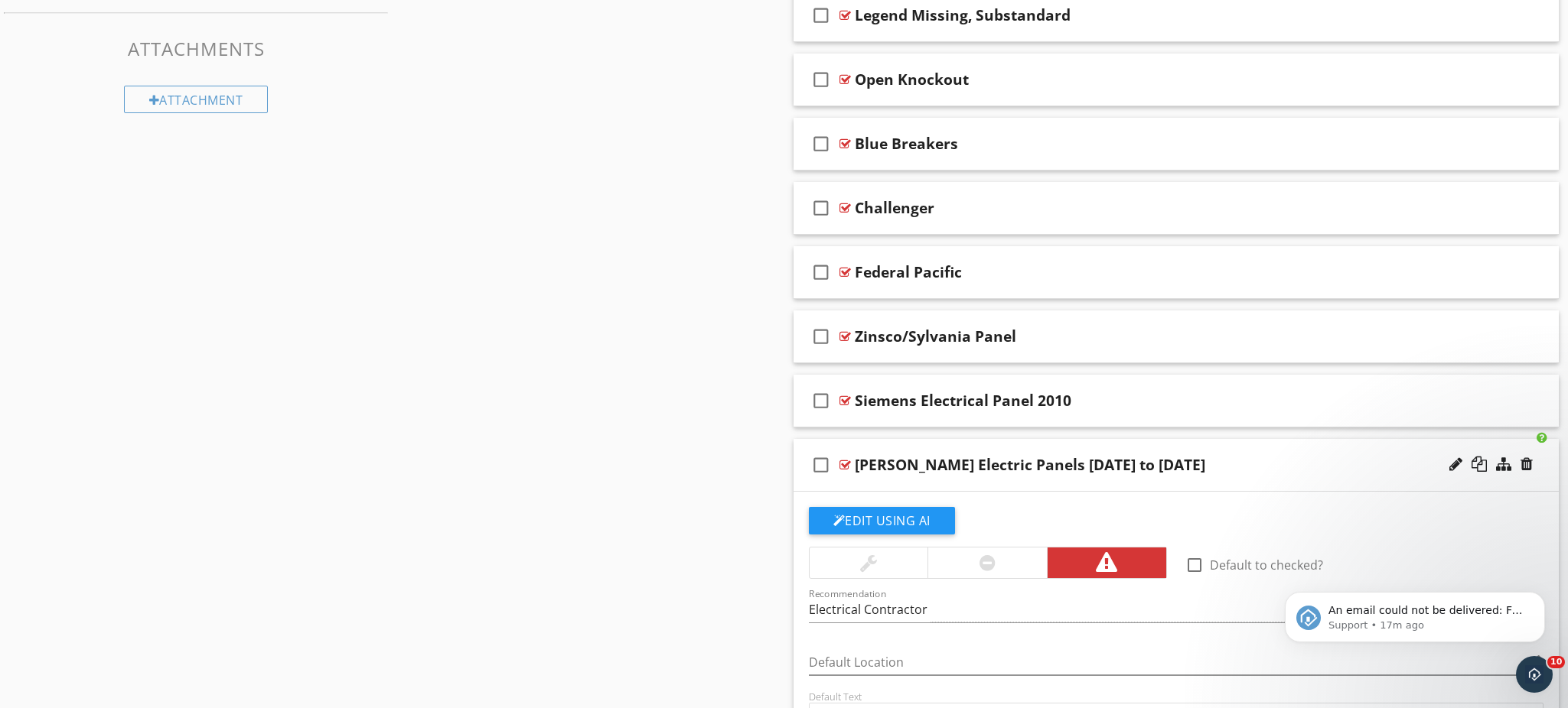
scroll to position [1179, 0]
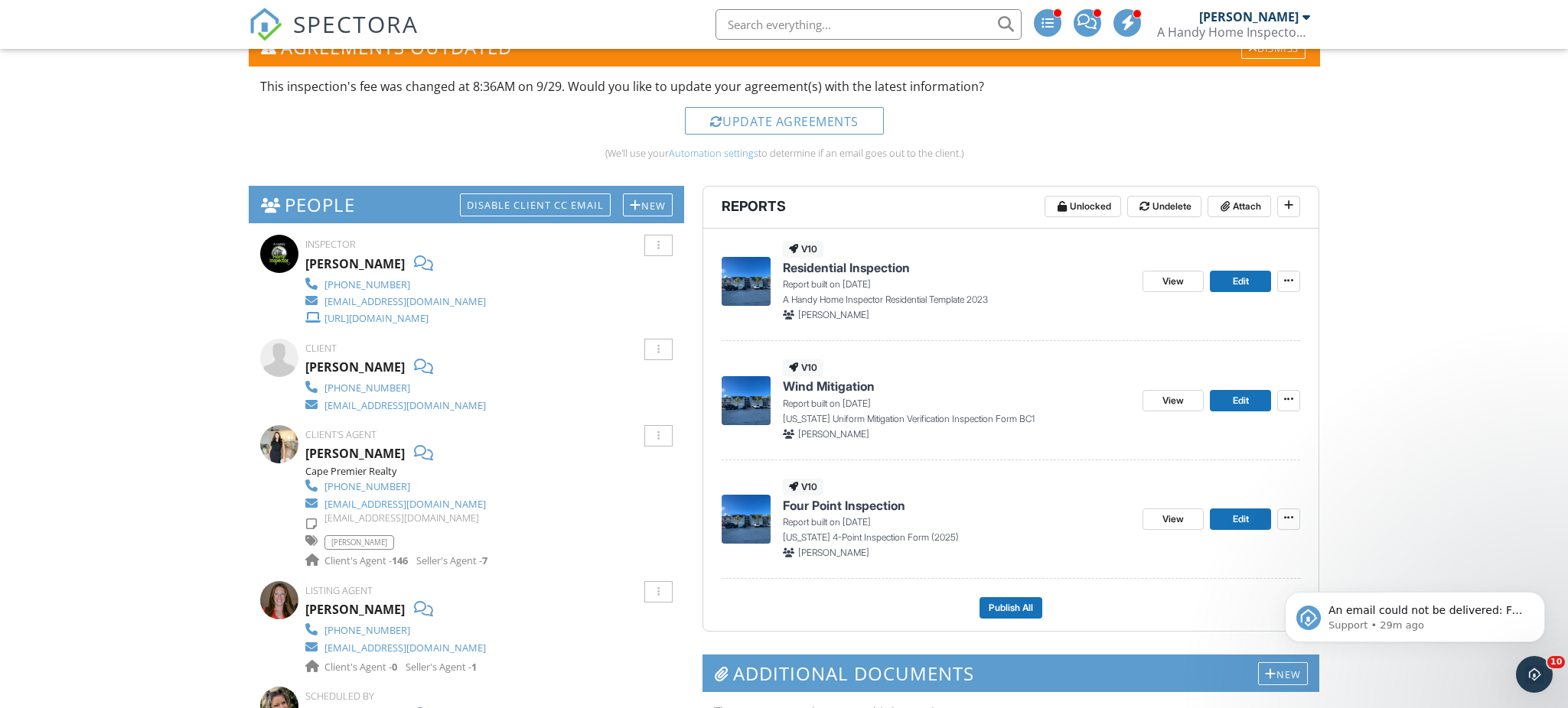
scroll to position [530, 0]
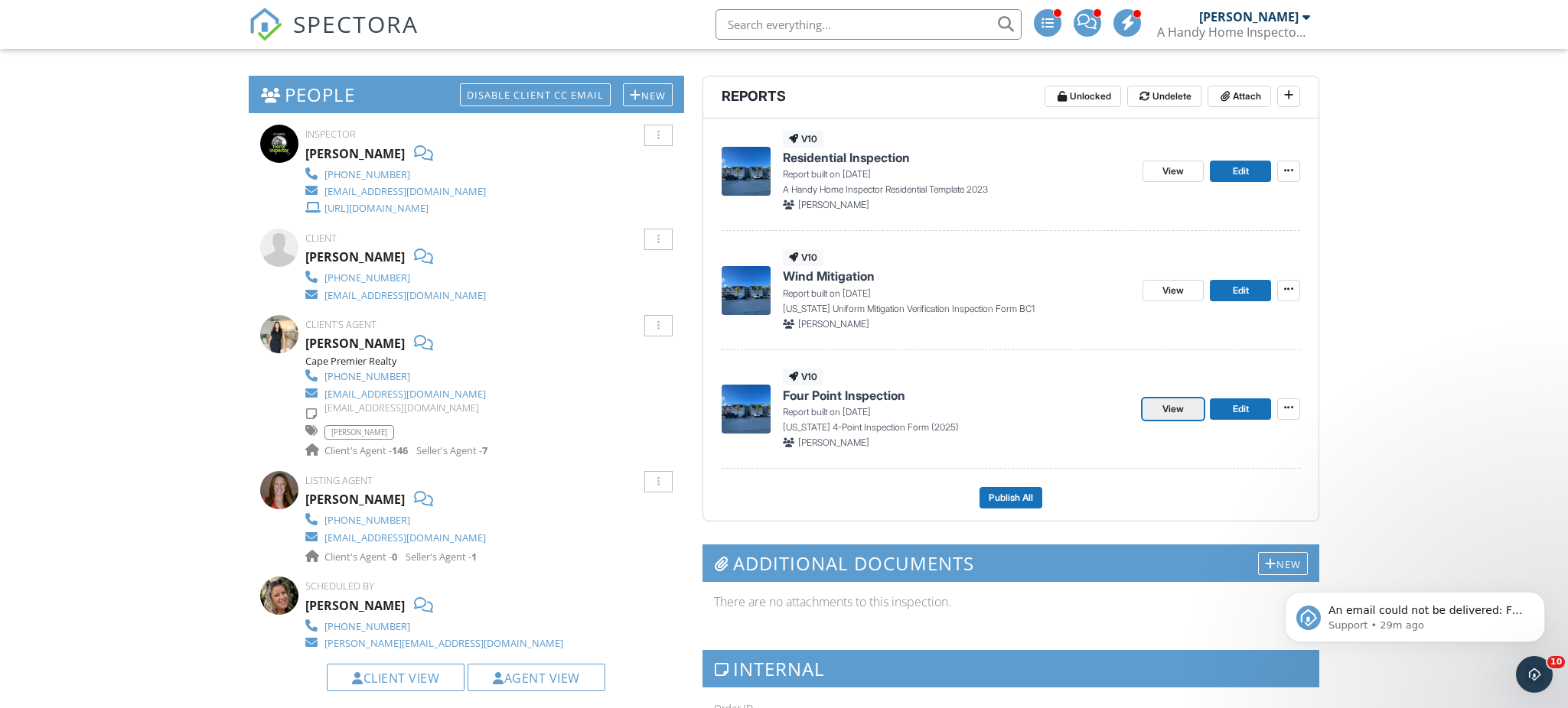
click at [1172, 404] on span "View" at bounding box center [1172, 409] width 21 height 15
click at [1174, 290] on span "View" at bounding box center [1172, 290] width 21 height 15
click at [1156, 172] on link "View" at bounding box center [1173, 171] width 62 height 21
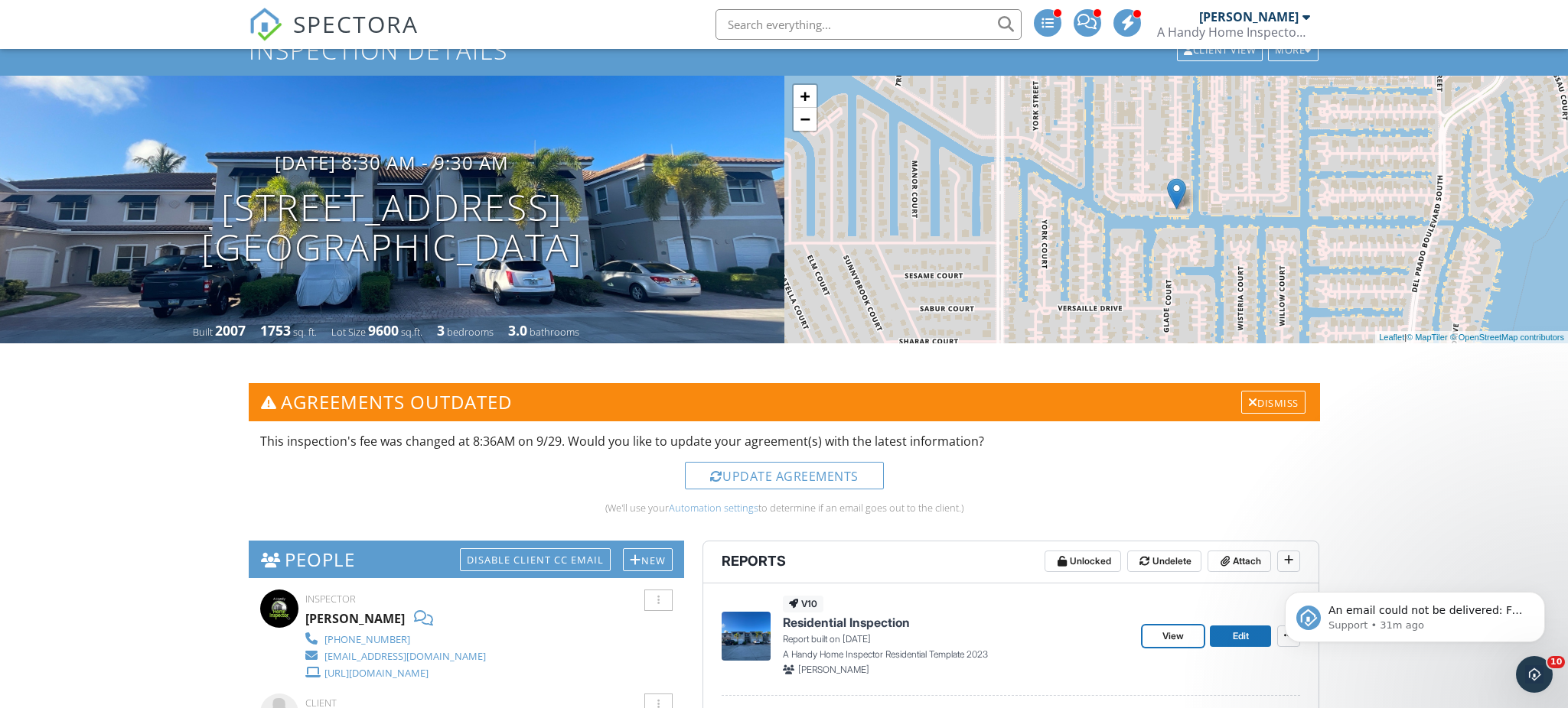
scroll to position [0, 0]
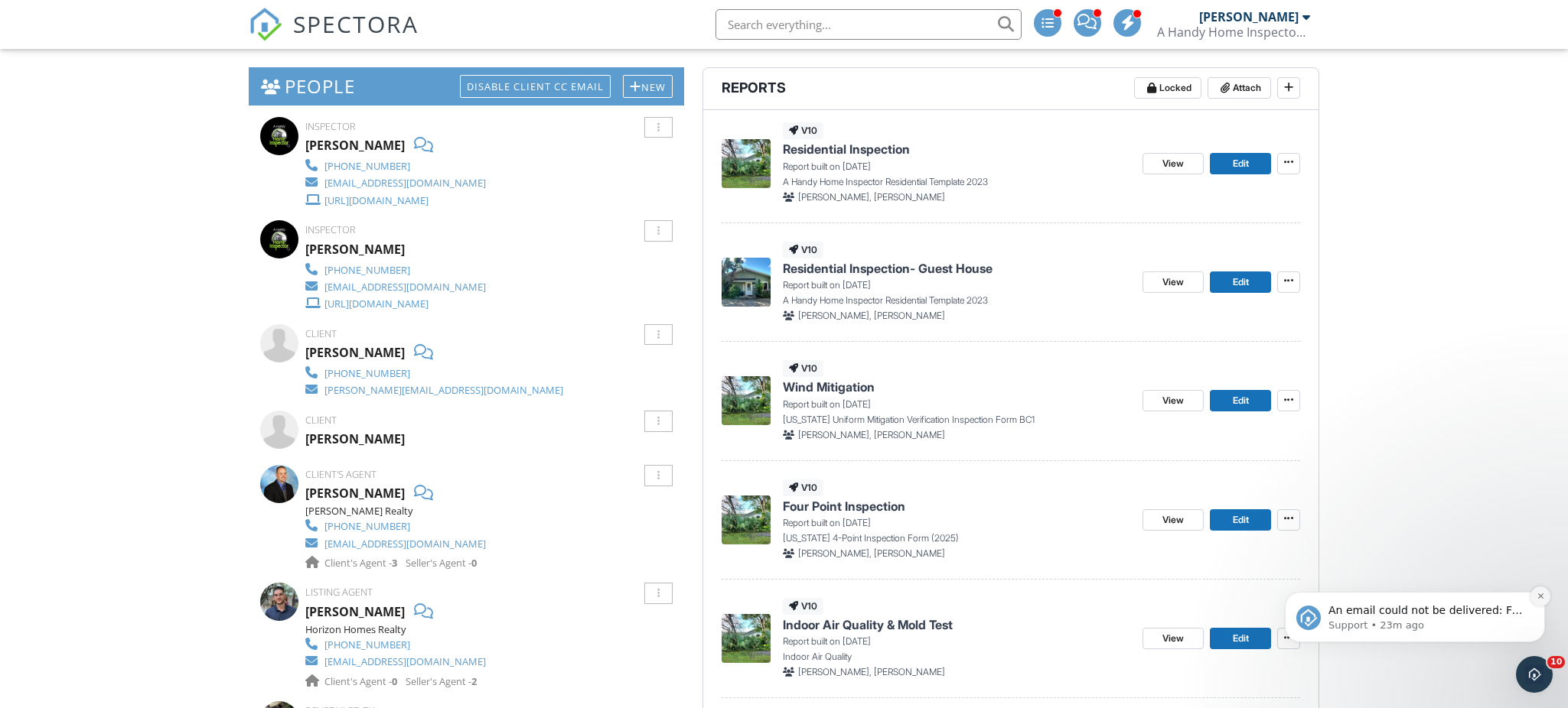
click at [1543, 596] on icon "Dismiss notification" at bounding box center [1540, 596] width 8 height 8
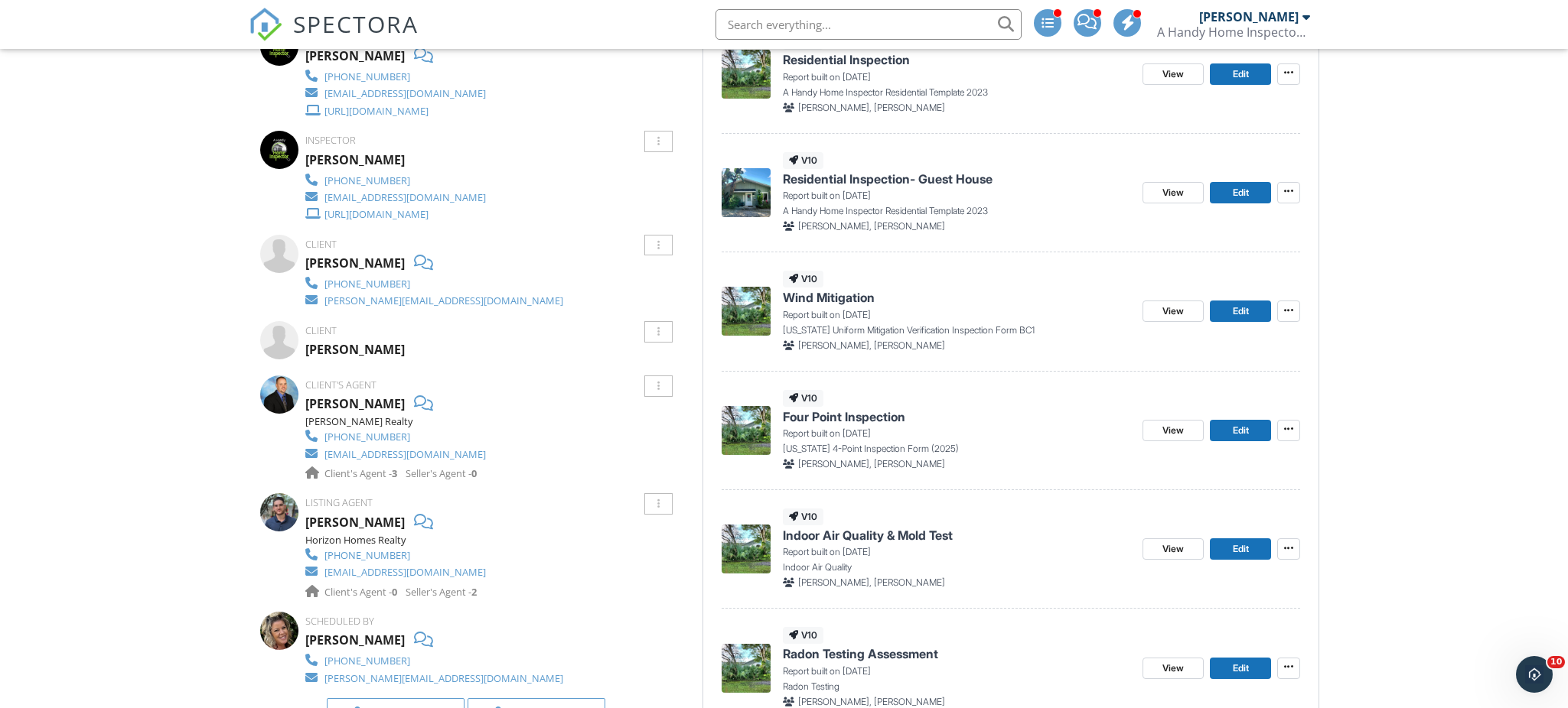
scroll to position [465, 0]
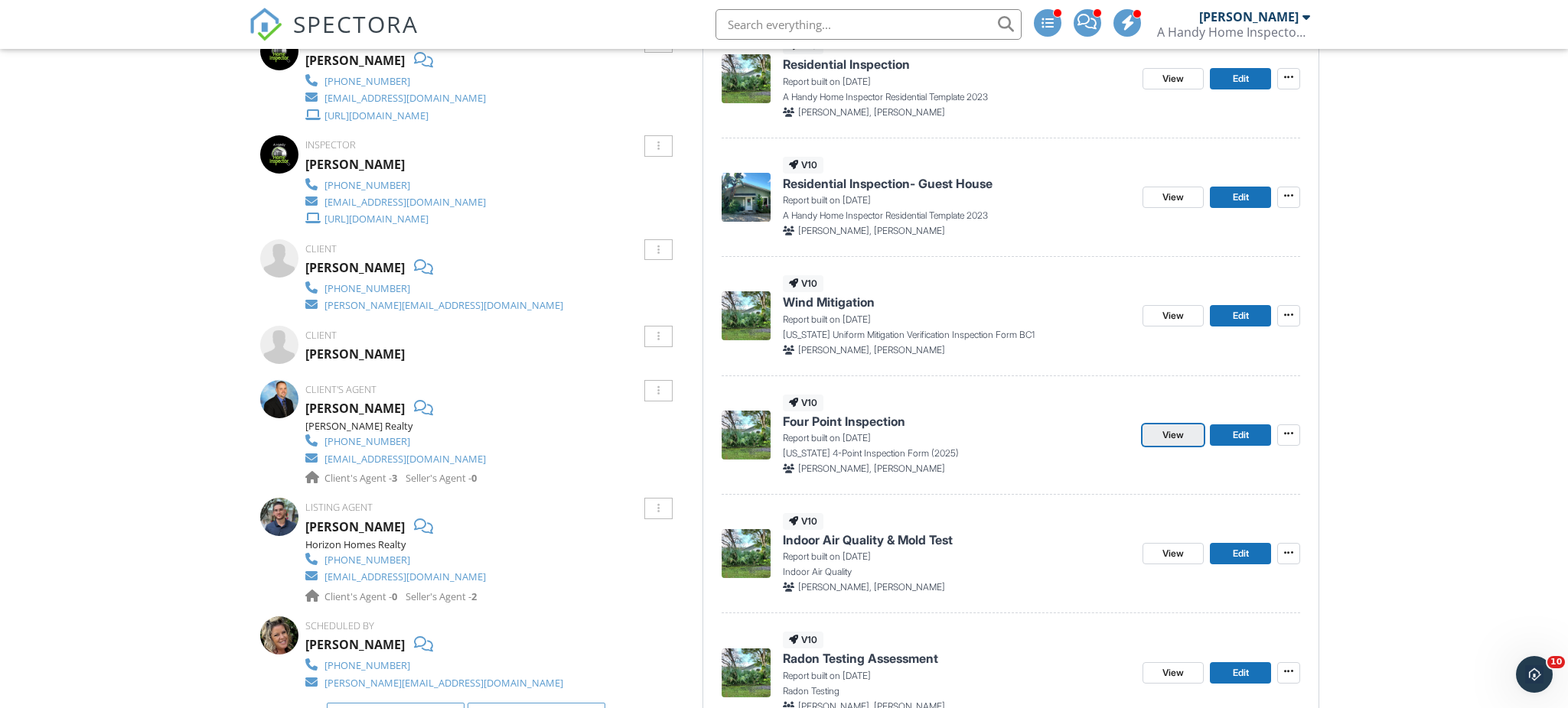
click at [1187, 431] on link "View" at bounding box center [1173, 435] width 62 height 21
